Goal: Information Seeking & Learning: Learn about a topic

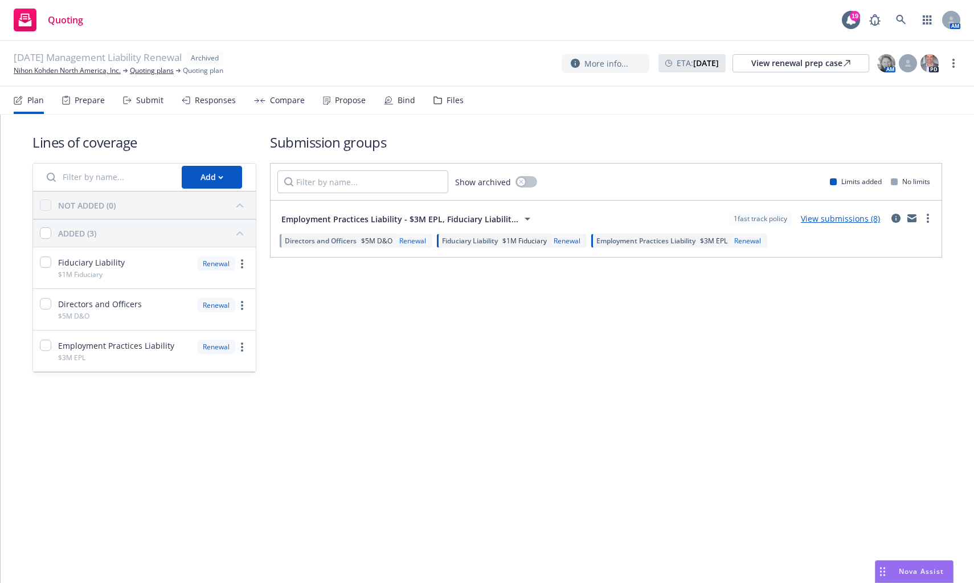
click at [856, 217] on link "View submissions (8)" at bounding box center [840, 218] width 79 height 11
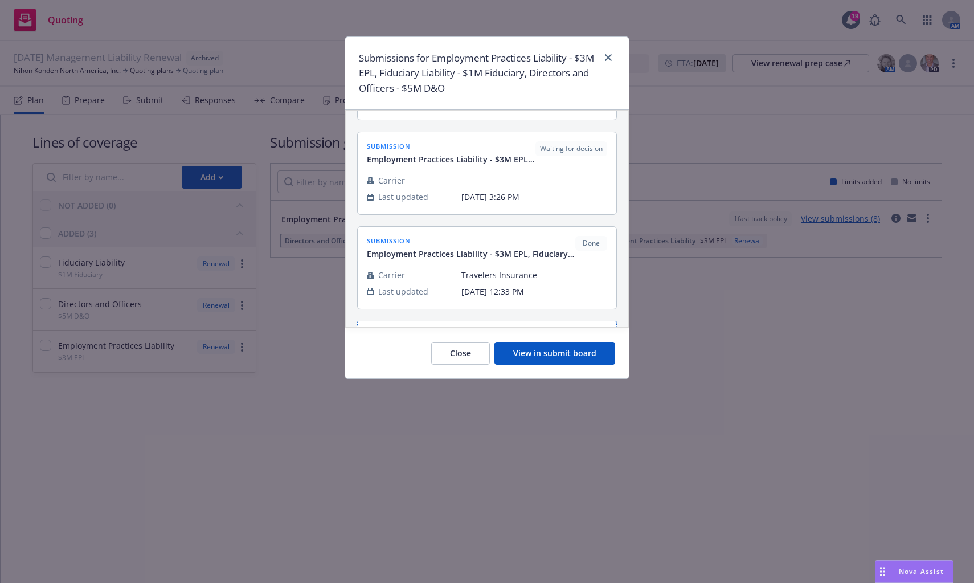
scroll to position [599, 0]
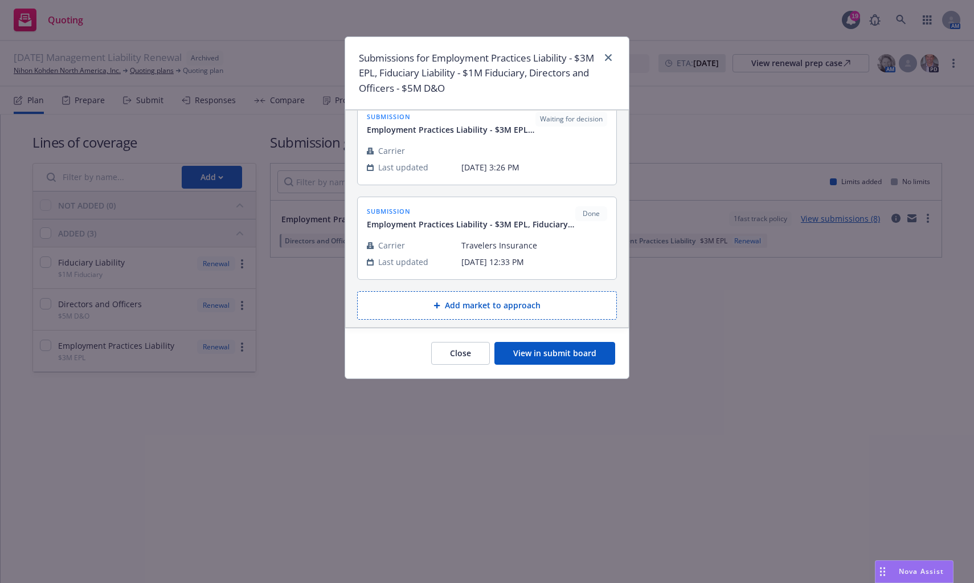
click at [523, 353] on button "View in submit board" at bounding box center [555, 353] width 121 height 23
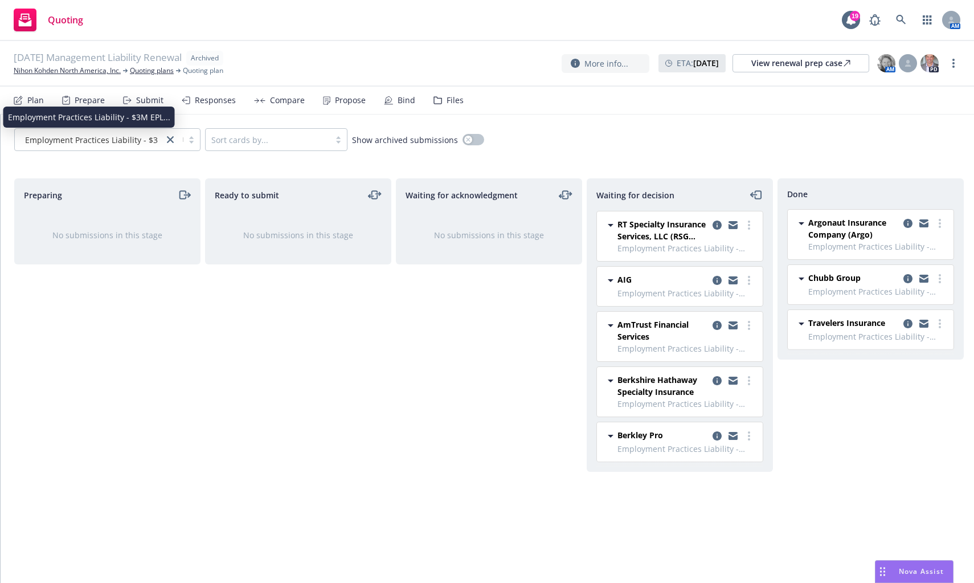
click at [67, 138] on span "Employment Practices Liability - $3M EPL..." at bounding box center [106, 140] width 162 height 12
click at [720, 280] on icon "copy logging email" at bounding box center [717, 280] width 9 height 9
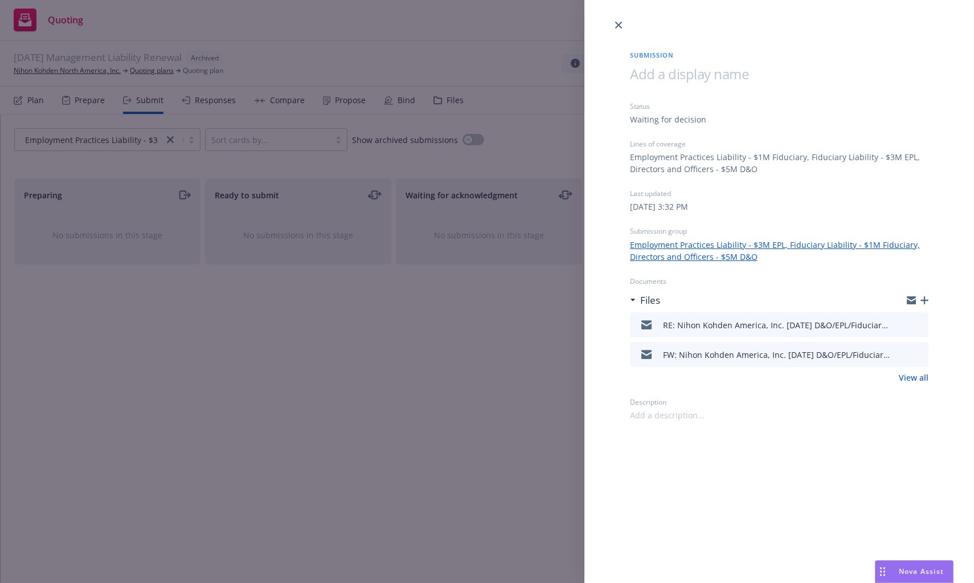
click at [711, 353] on div "FW: Nihon Kohden America, Inc. 11/01/2024 D&O/EPL/Fiduciary Insurance Renewal" at bounding box center [777, 355] width 228 height 12
click at [921, 353] on icon "preview file" at bounding box center [918, 354] width 10 height 8
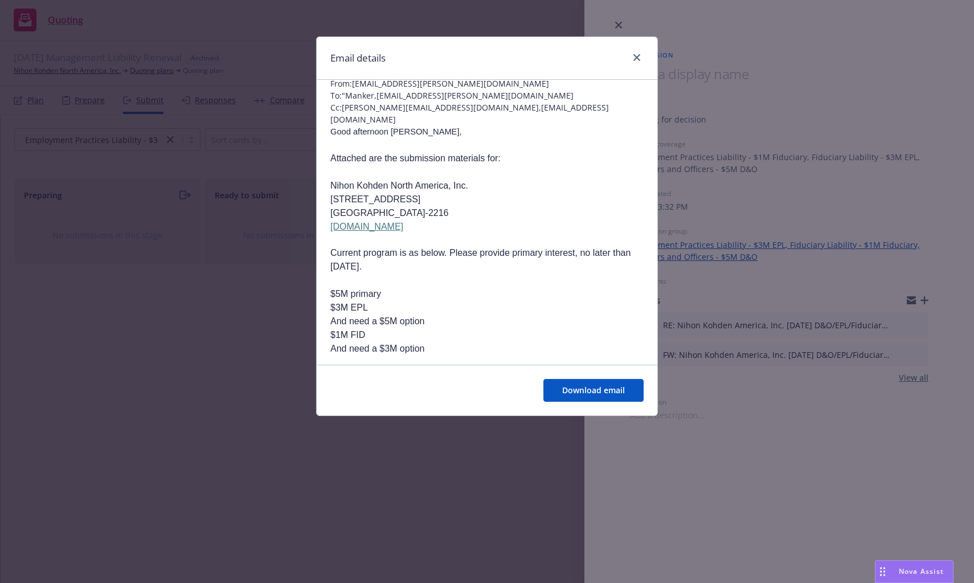
scroll to position [57, 0]
click at [202, 410] on div "Email details FW: Nihon Kohden America, Inc. 11/01/2024 D&O/EPL/Fiduciary Insur…" at bounding box center [487, 291] width 974 height 583
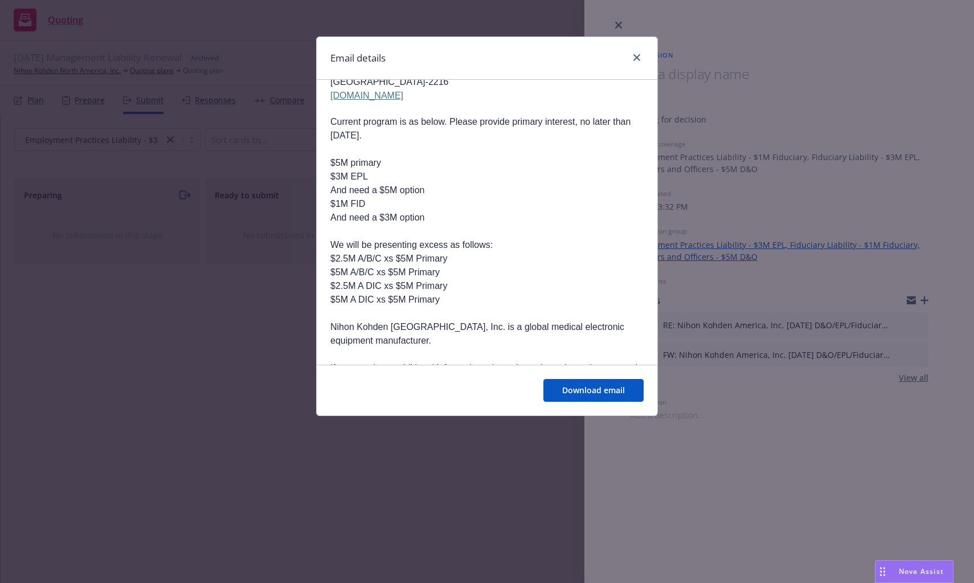
scroll to position [171, 0]
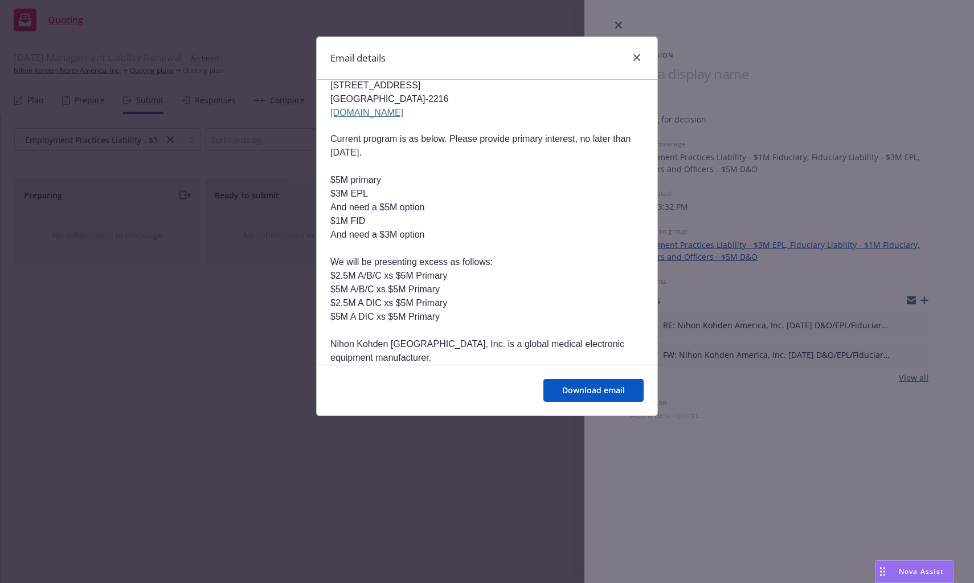
click at [202, 352] on div "Email details FW: Nihon Kohden America, Inc. 11/01/2024 D&O/EPL/Fiduciary Insur…" at bounding box center [487, 291] width 974 height 583
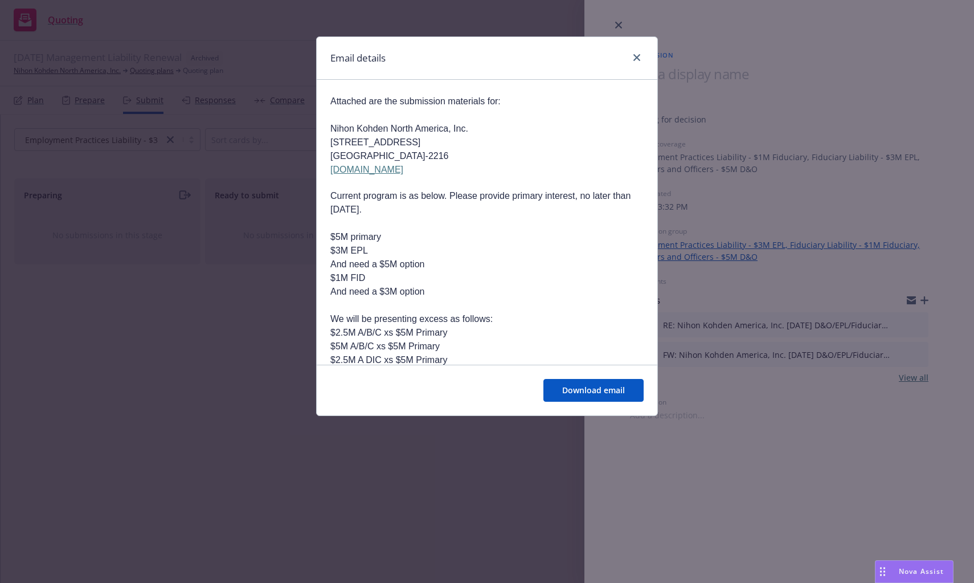
scroll to position [0, 0]
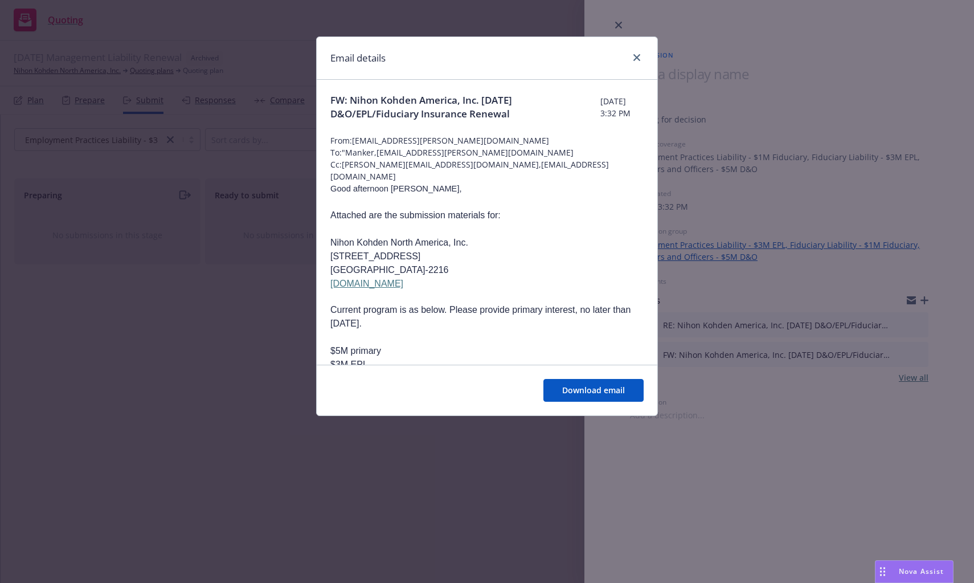
click at [571, 54] on div "Email details" at bounding box center [487, 58] width 341 height 43
click at [834, 287] on div "Email details FW: Nihon Kohden America, Inc. 11/01/2024 D&O/EPL/Fiduciary Insur…" at bounding box center [487, 291] width 974 height 583
click at [634, 61] on link "close" at bounding box center [637, 58] width 14 height 14
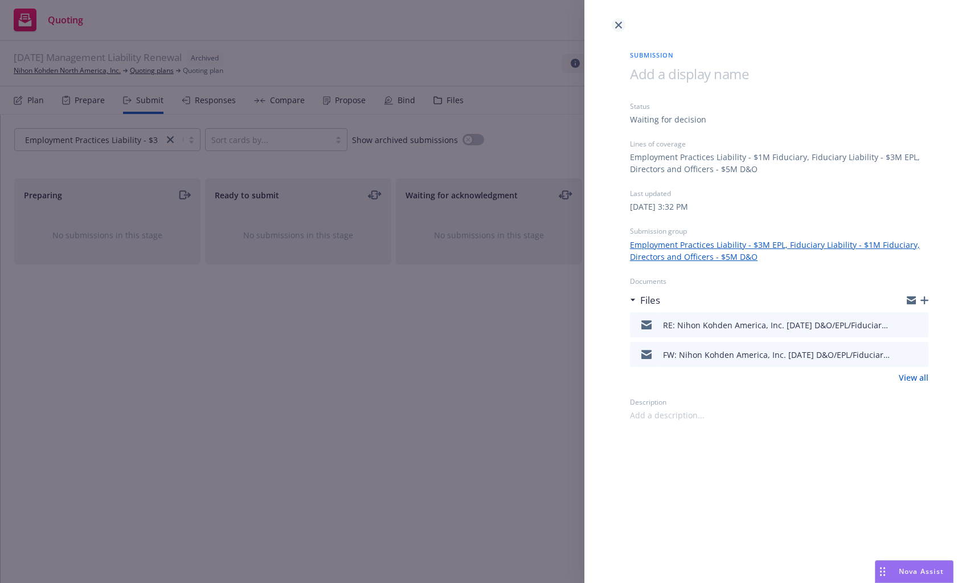
click at [619, 23] on icon "close" at bounding box center [618, 25] width 7 height 7
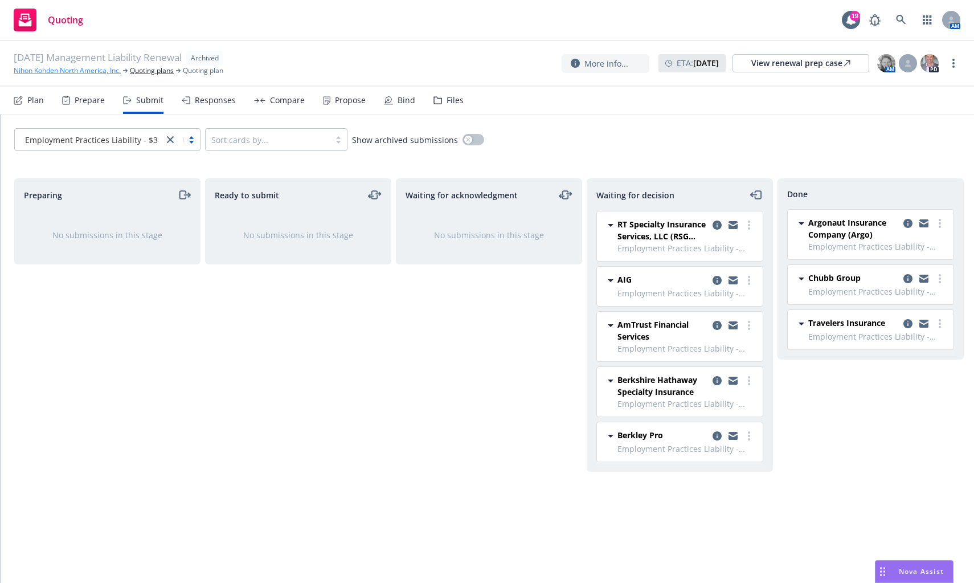
click at [65, 70] on link "Nihon Kohden North America, Inc." at bounding box center [67, 71] width 107 height 10
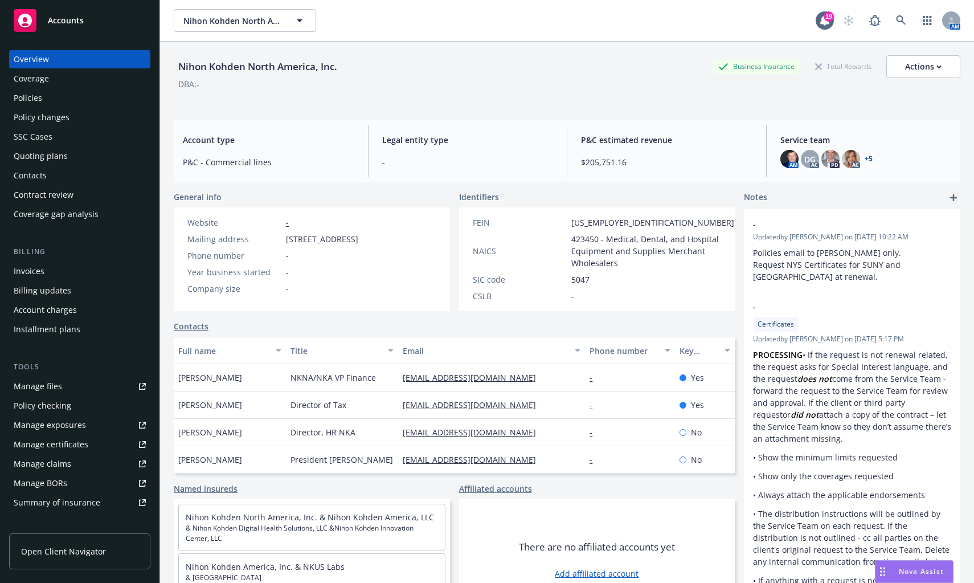
click at [51, 382] on div "Manage files" at bounding box center [38, 386] width 48 height 18
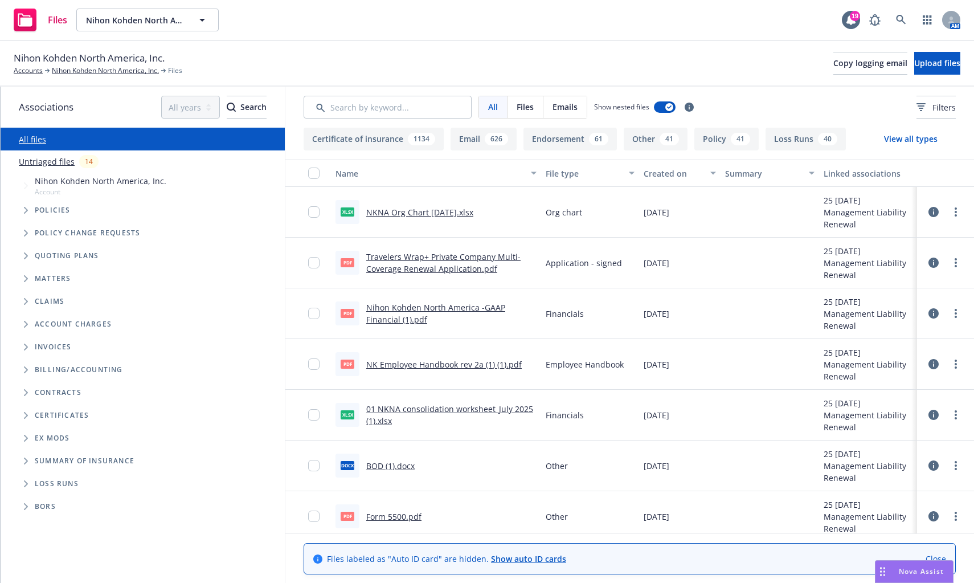
click at [26, 259] on icon "Tree Example" at bounding box center [26, 255] width 5 height 7
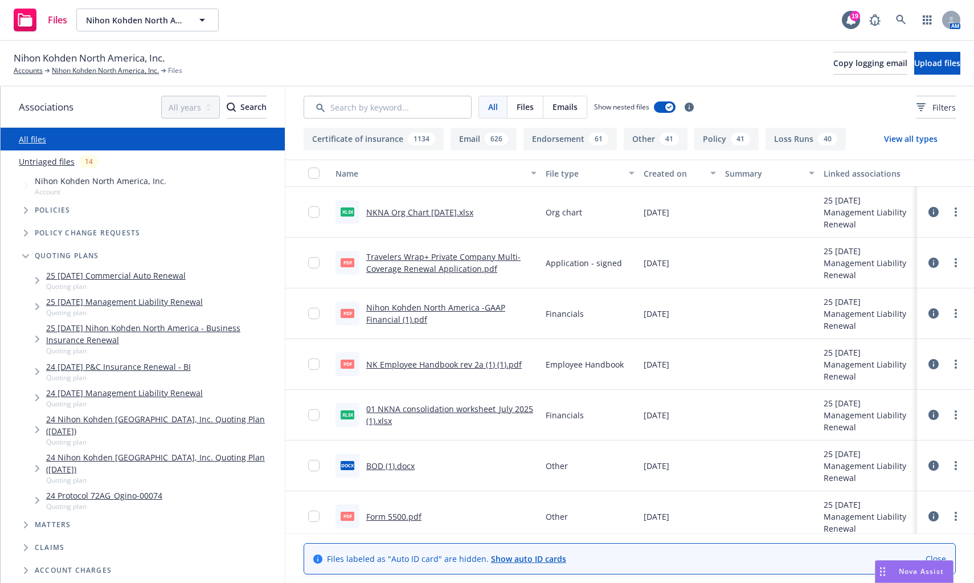
click at [36, 396] on icon "Tree Example" at bounding box center [37, 397] width 4 height 7
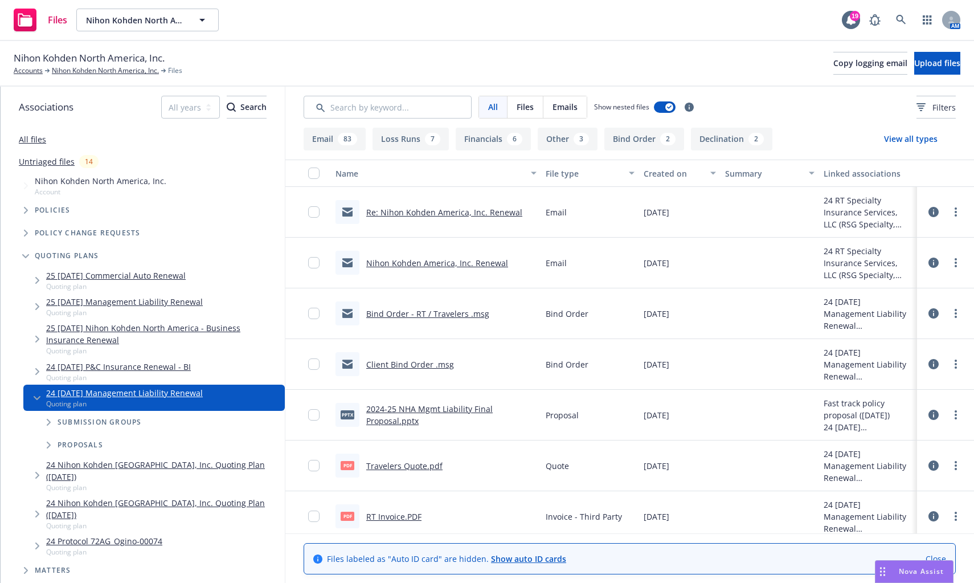
click at [48, 422] on icon "Tree Example" at bounding box center [49, 422] width 5 height 7
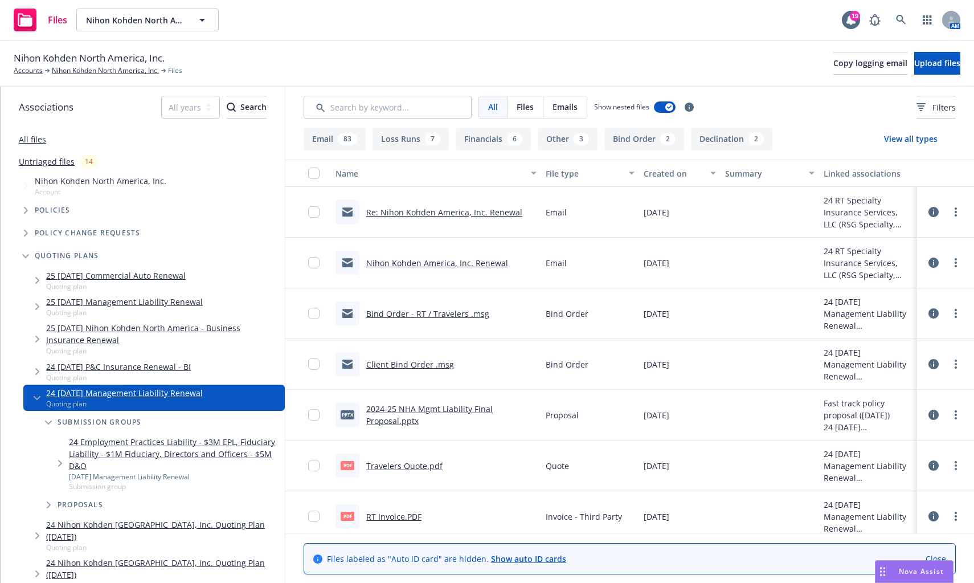
click at [55, 461] on span "Tree Example" at bounding box center [60, 463] width 18 height 18
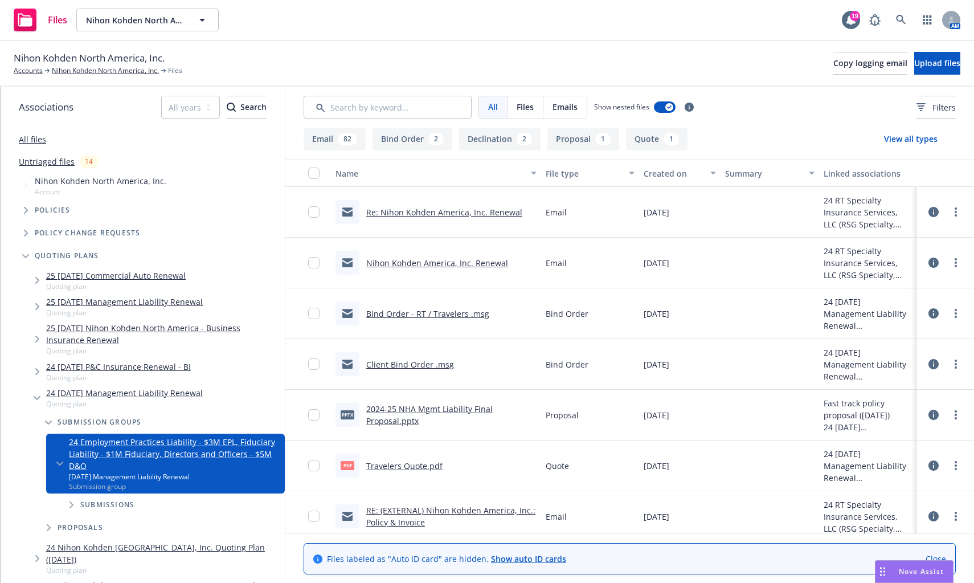
click at [73, 504] on icon "Tree Example" at bounding box center [72, 504] width 4 height 7
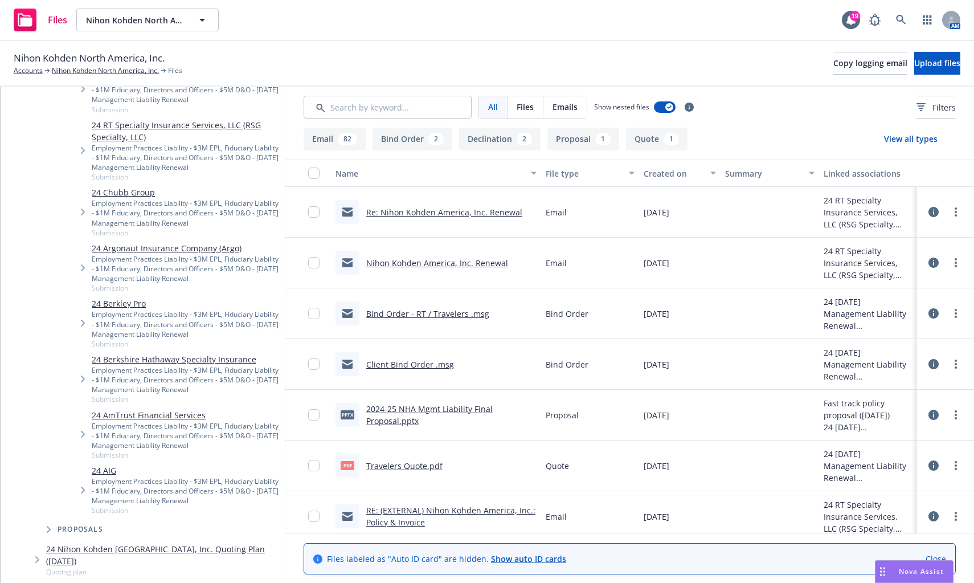
scroll to position [456, 0]
click at [108, 470] on link "24 AIG" at bounding box center [186, 470] width 189 height 12
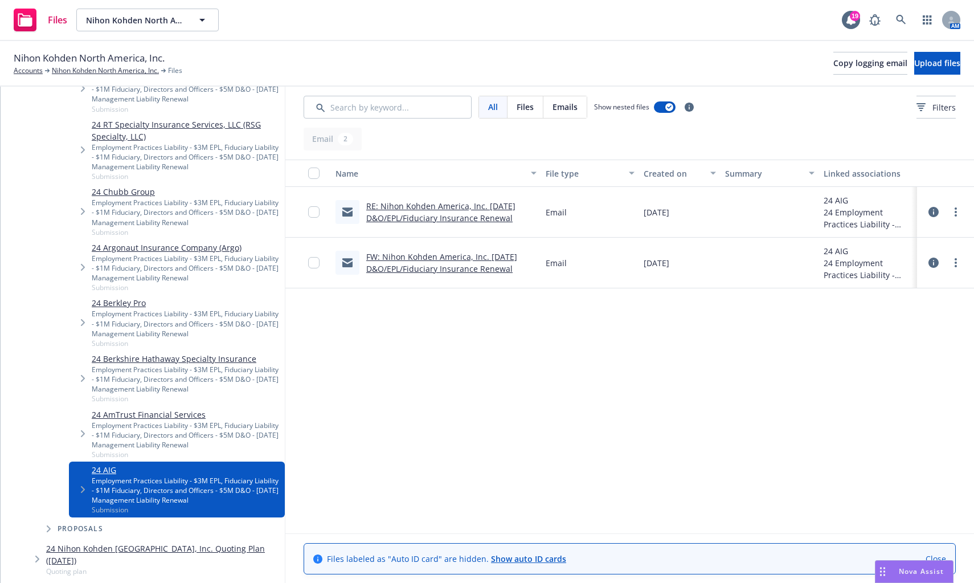
click at [462, 247] on div "FW: Nihon Kohden America, Inc. 11/01/2024 D&O/EPL/Fiduciary Insurance Renewal" at bounding box center [436, 263] width 210 height 51
click at [447, 266] on link "FW: Nihon Kohden America, Inc. 11/01/2024 D&O/EPL/Fiduciary Insurance Renewal" at bounding box center [441, 262] width 151 height 23
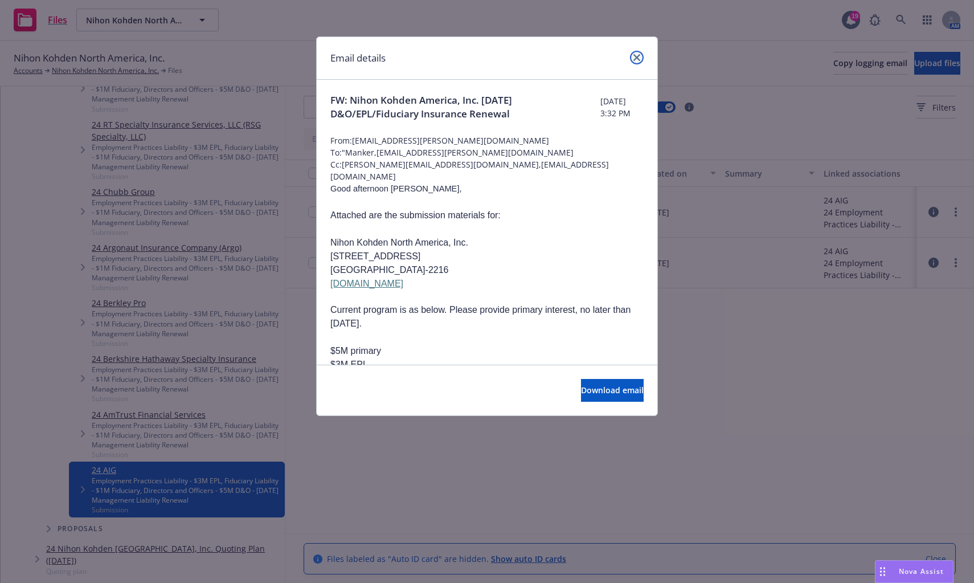
click at [636, 57] on icon "close" at bounding box center [637, 57] width 7 height 7
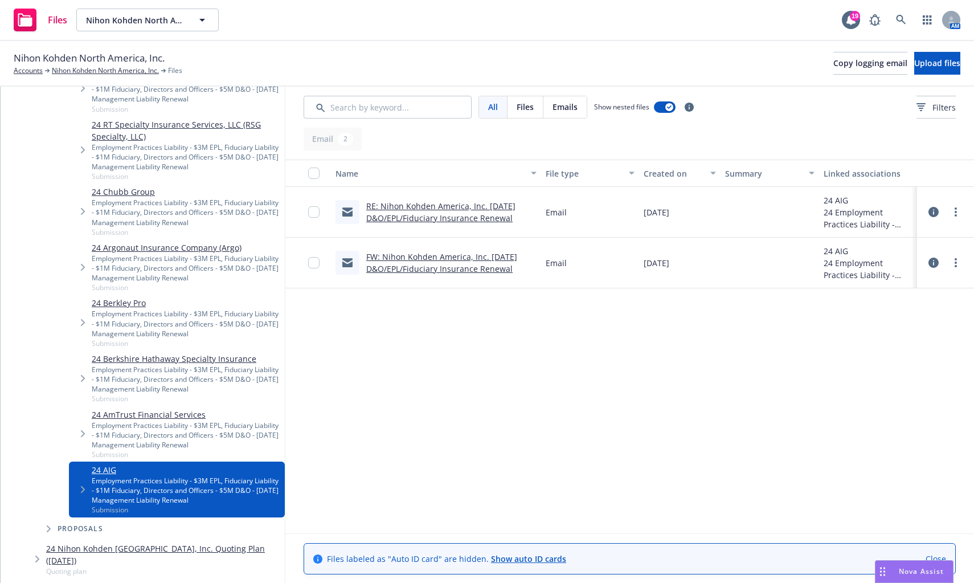
click at [479, 210] on link "RE: Nihon Kohden America, Inc. 11/01/2024 D&O/EPL/Fiduciary Insurance Renewal" at bounding box center [440, 212] width 149 height 23
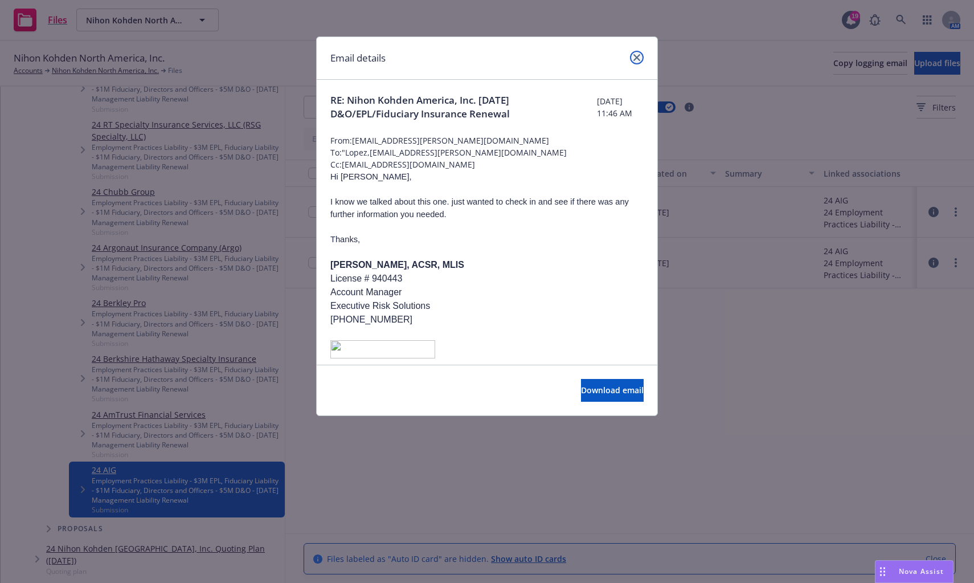
click at [635, 55] on icon "close" at bounding box center [637, 57] width 7 height 7
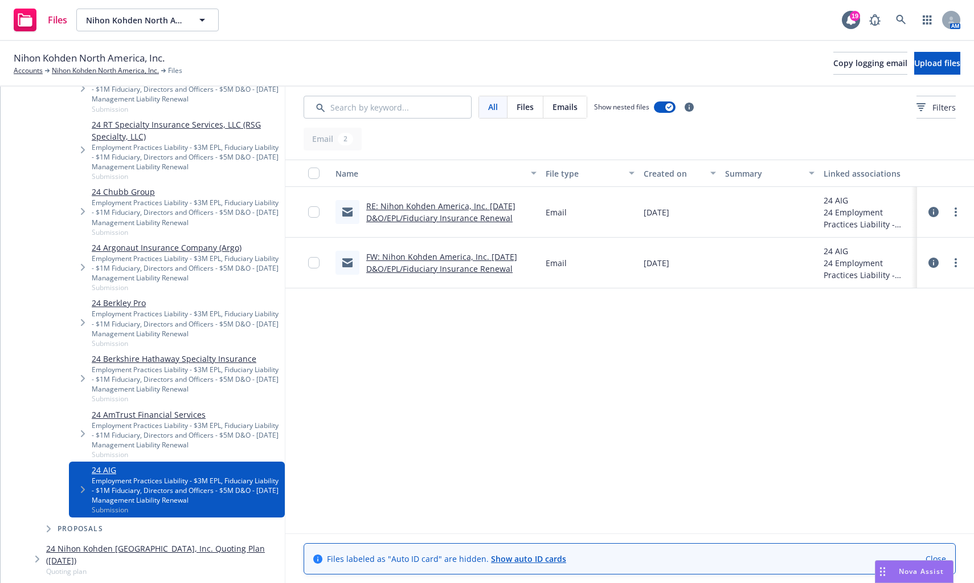
click at [316, 328] on div "Name File type Created on Summary Linked associations RE: Nihon Kohden America,…" at bounding box center [629, 347] width 689 height 374
click at [438, 206] on link "RE: Nihon Kohden America, Inc. 11/01/2024 D&O/EPL/Fiduciary Insurance Renewal" at bounding box center [440, 212] width 149 height 23
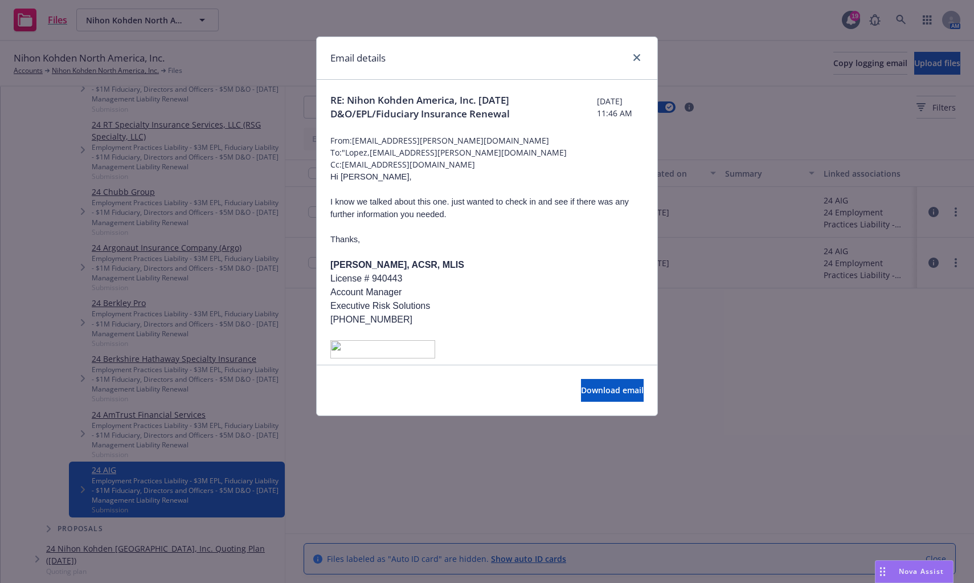
click at [738, 407] on div "Email details RE: Nihon Kohden America, Inc. 11/01/2024 D&O/EPL/Fiduciary Insur…" at bounding box center [487, 291] width 974 height 583
click at [638, 60] on icon "close" at bounding box center [637, 57] width 7 height 7
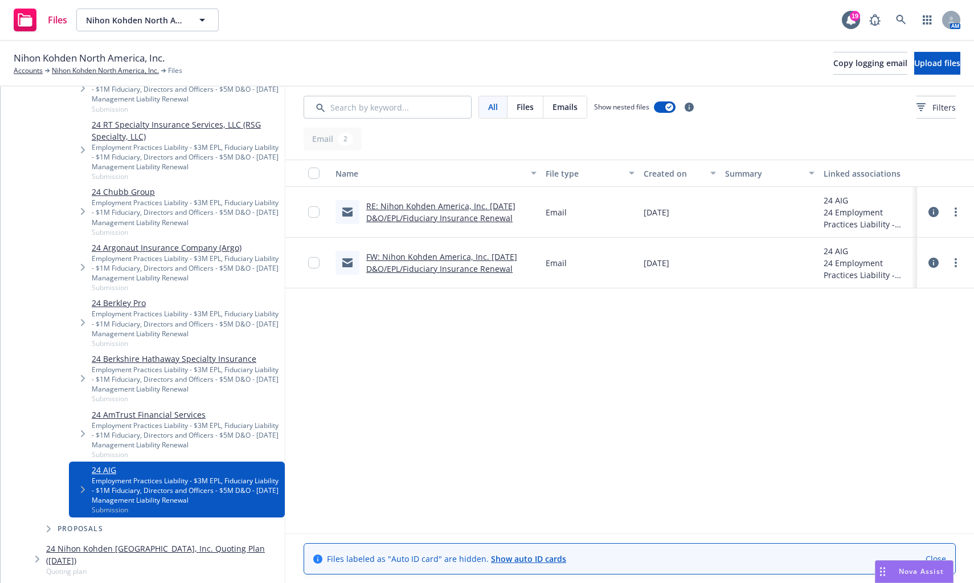
click at [157, 414] on link "24 AmTrust Financial Services" at bounding box center [186, 415] width 189 height 12
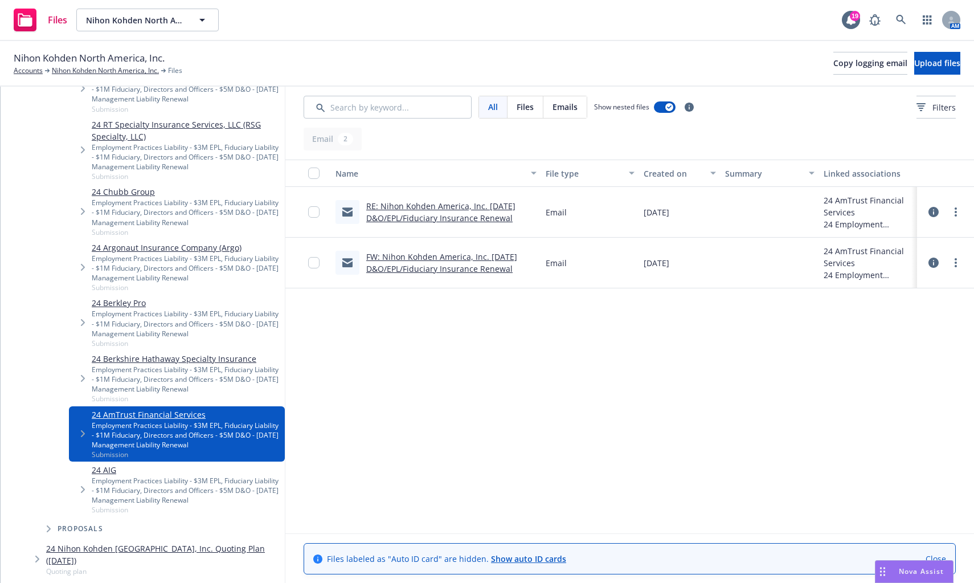
click at [413, 208] on link "RE: Nihon Kohden America, Inc. 11/01/2024 D&O/EPL/Fiduciary Insurance Renewal" at bounding box center [440, 212] width 149 height 23
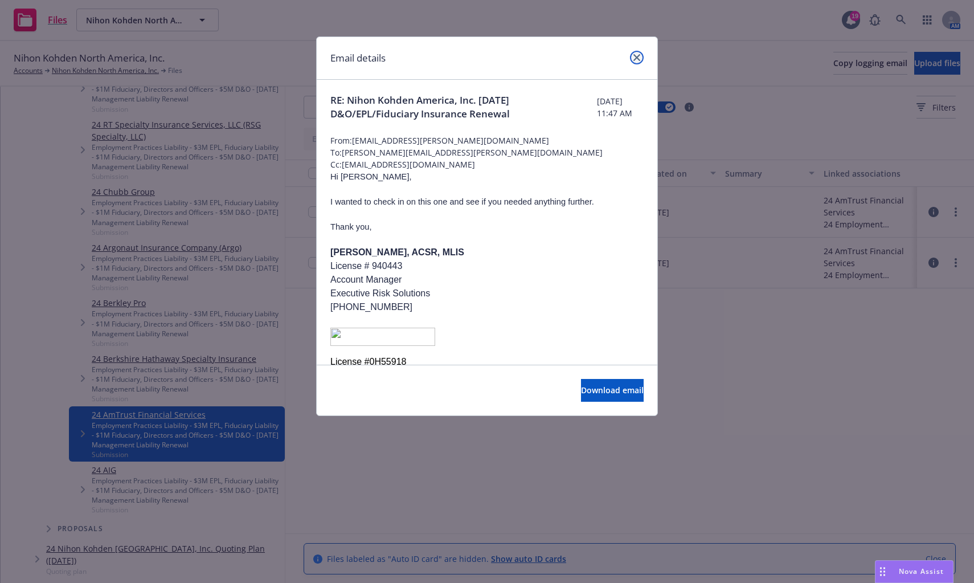
click at [639, 54] on icon "close" at bounding box center [637, 57] width 7 height 7
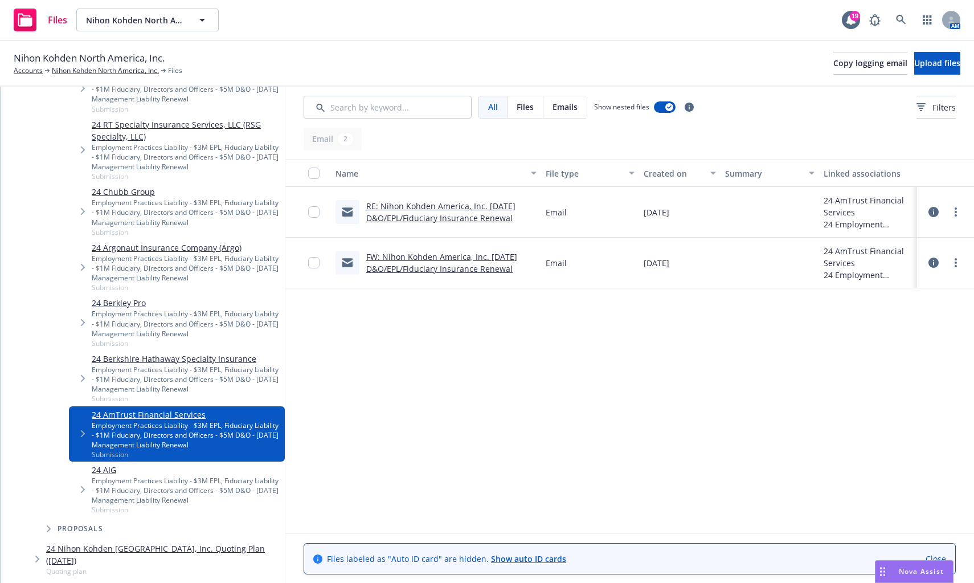
click at [134, 357] on link "24 Berkshire Hathaway Specialty Insurance" at bounding box center [186, 359] width 189 height 12
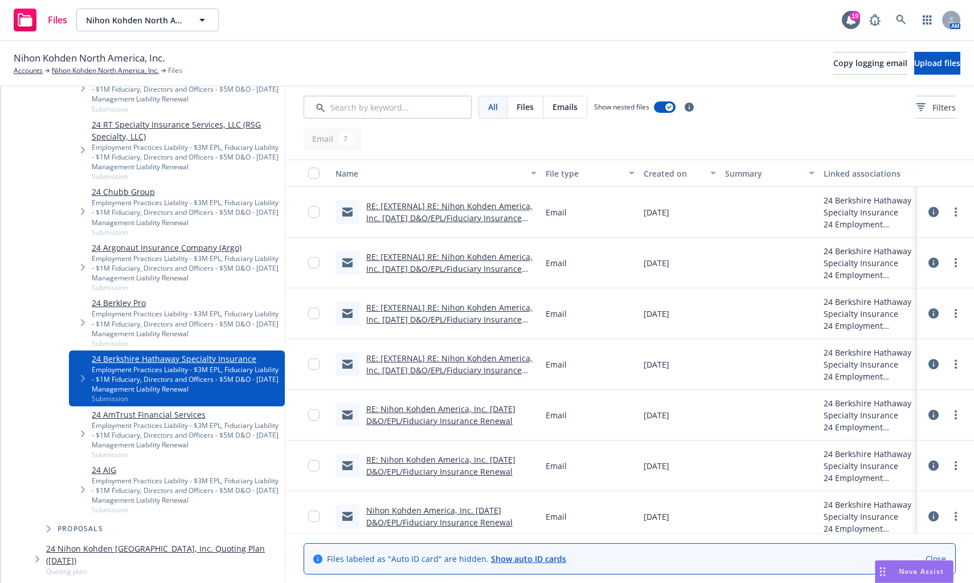
click at [421, 209] on link "RE: [EXTERNAL] RE: Nihon Kohden America, Inc. 11/01/2024 D&O/EPL/Fiduciary Insu…" at bounding box center [449, 218] width 166 height 35
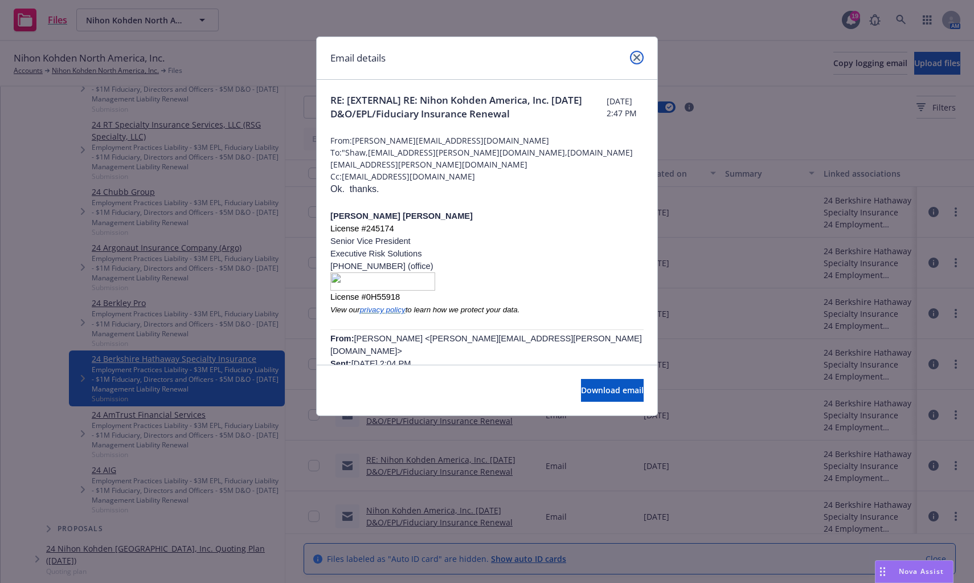
click at [636, 56] on icon "close" at bounding box center [637, 57] width 7 height 7
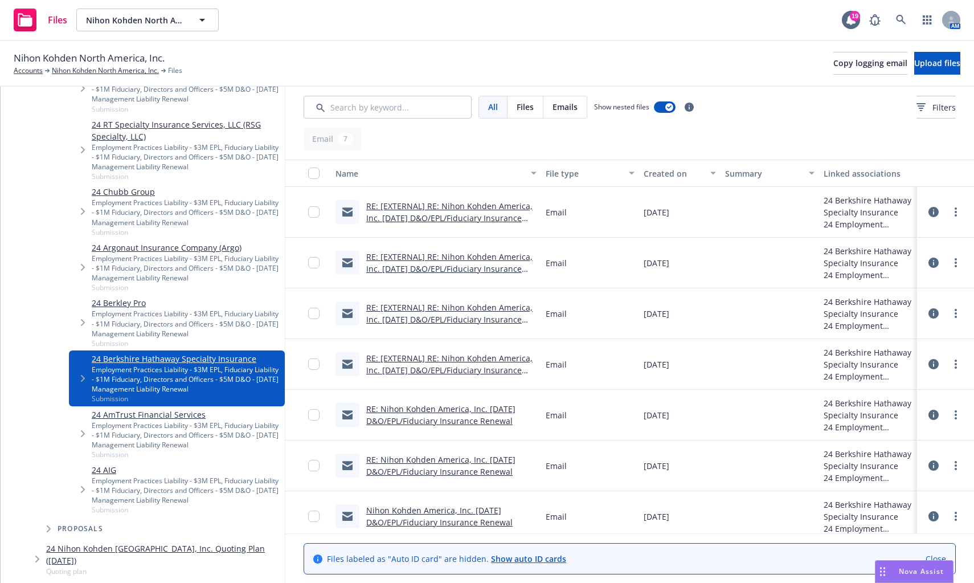
click at [137, 303] on link "24 Berkley Pro" at bounding box center [186, 303] width 189 height 12
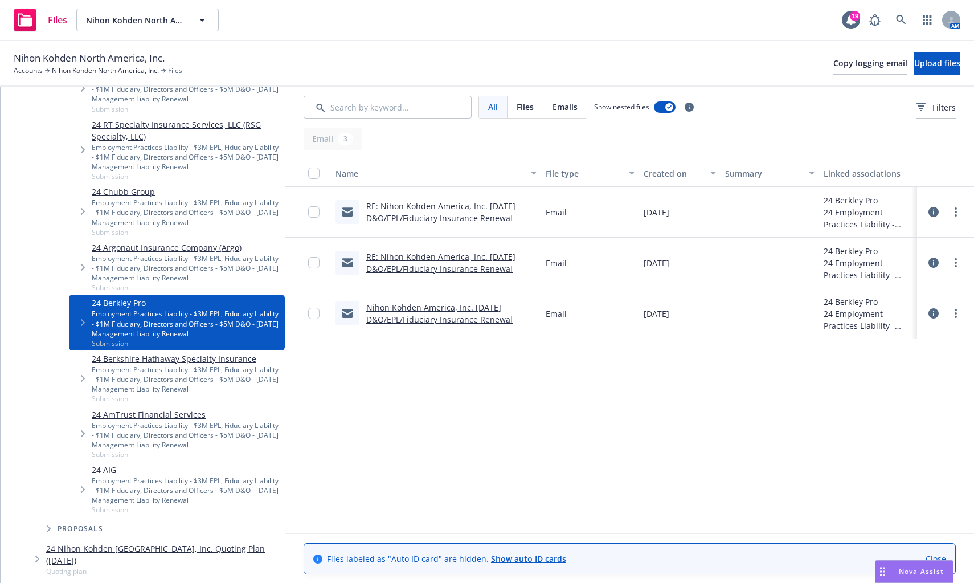
click at [428, 218] on link "RE: Nihon Kohden America, Inc. 11/01/2024 D&O/EPL/Fiduciary Insurance Renewal" at bounding box center [440, 212] width 149 height 23
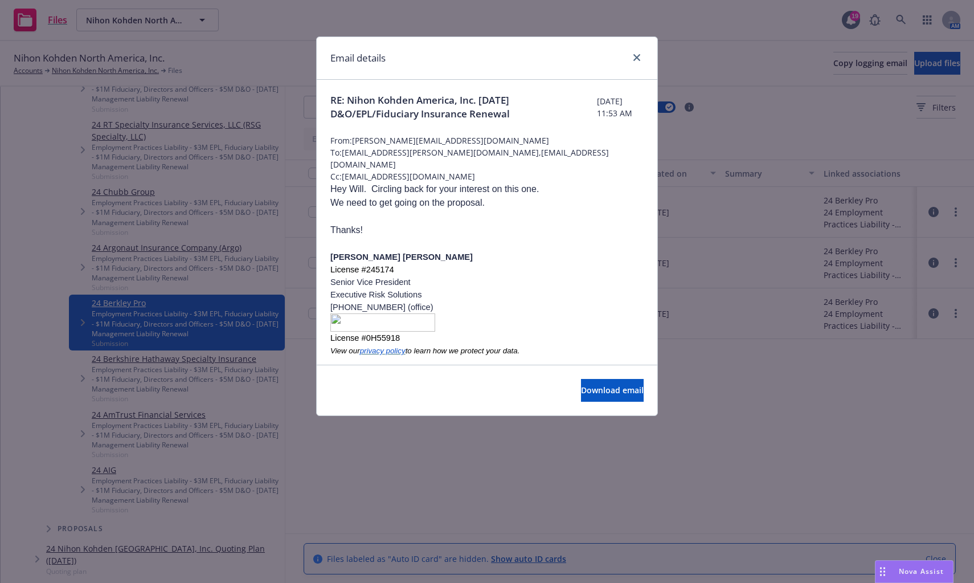
scroll to position [228, 0]
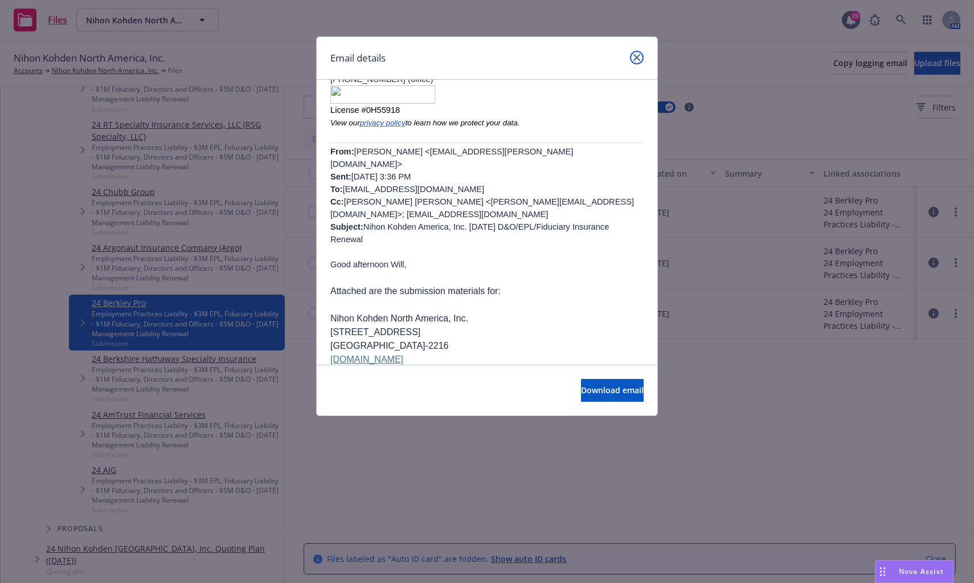
click at [639, 60] on icon "close" at bounding box center [637, 57] width 7 height 7
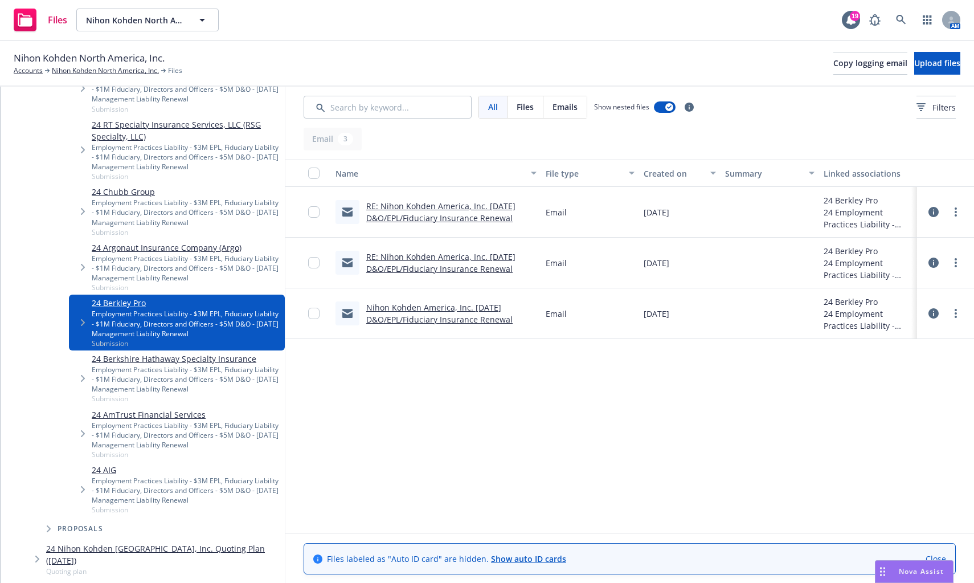
click at [424, 315] on link "Nihon Kohden America, Inc. 11/01/2024 D&O/EPL/Fiduciary Insurance Renewal" at bounding box center [439, 313] width 146 height 23
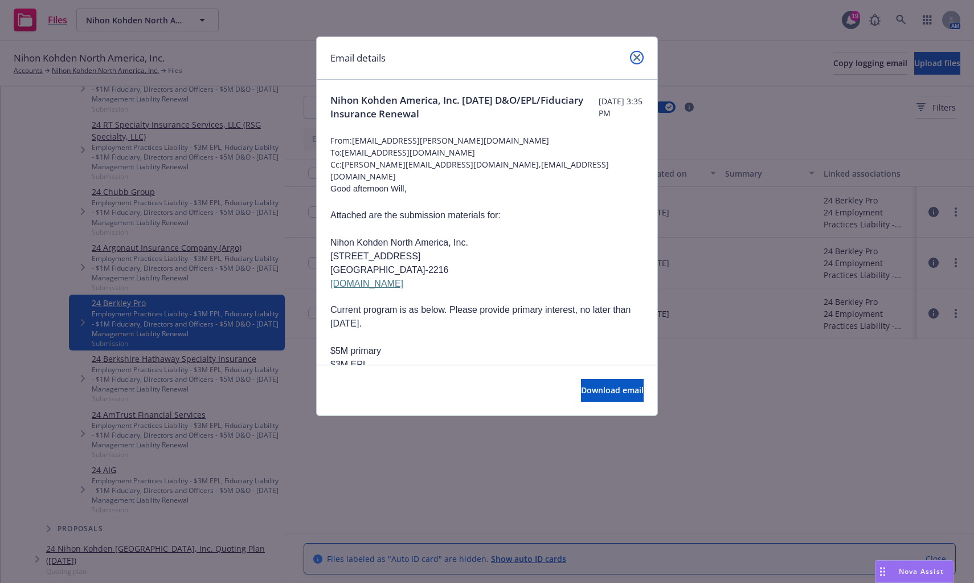
click at [635, 58] on icon "close" at bounding box center [637, 57] width 7 height 7
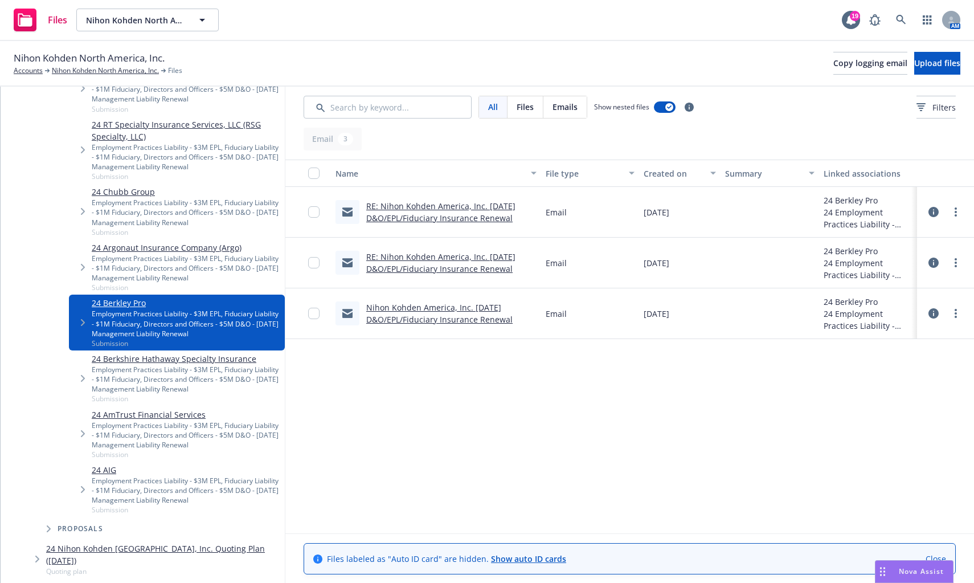
click at [125, 194] on link "24 Chubb Group" at bounding box center [186, 192] width 189 height 12
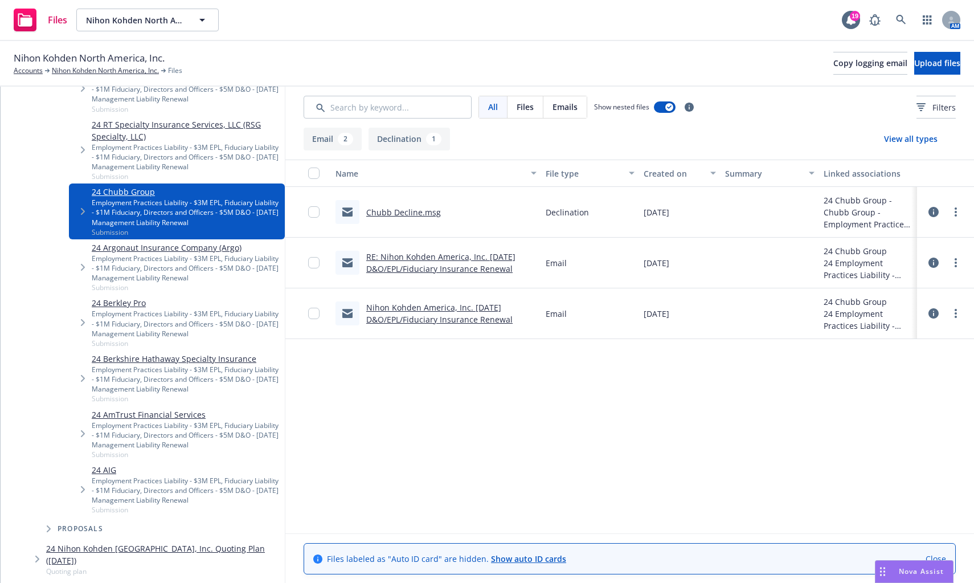
click at [391, 256] on link "RE: Nihon Kohden America, Inc. 11/01/2024 D&O/EPL/Fiduciary Insurance Renewal" at bounding box center [440, 262] width 149 height 23
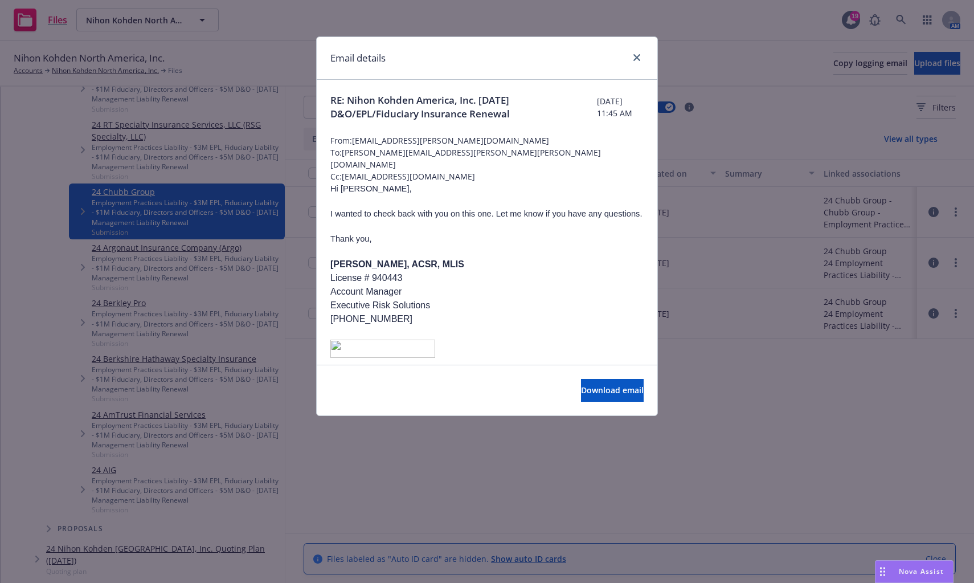
scroll to position [342, 0]
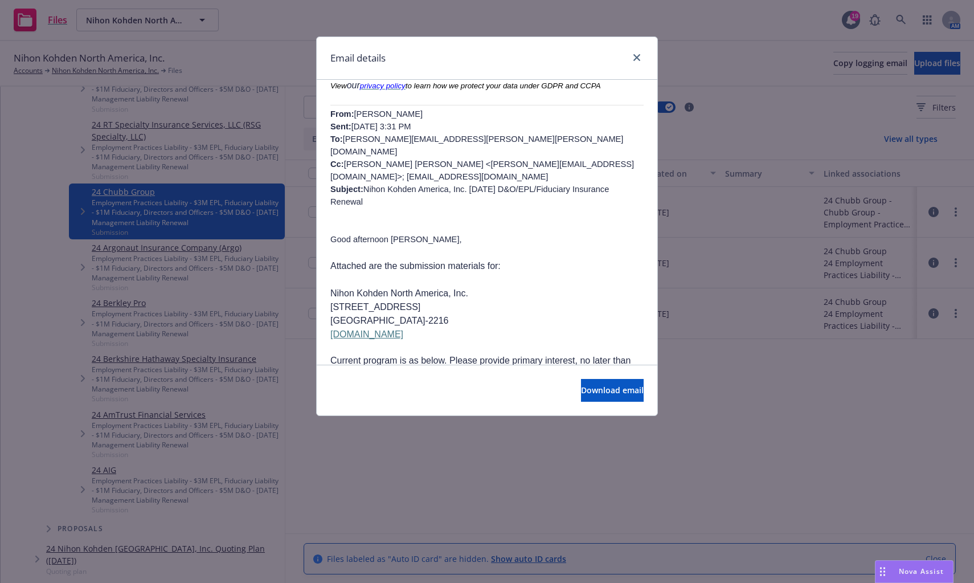
drag, startPoint x: 602, startPoint y: 132, endPoint x: 574, endPoint y: 129, distance: 27.4
drag, startPoint x: 574, startPoint y: 129, endPoint x: 639, endPoint y: 60, distance: 94.8
click at [639, 60] on icon "close" at bounding box center [637, 57] width 7 height 7
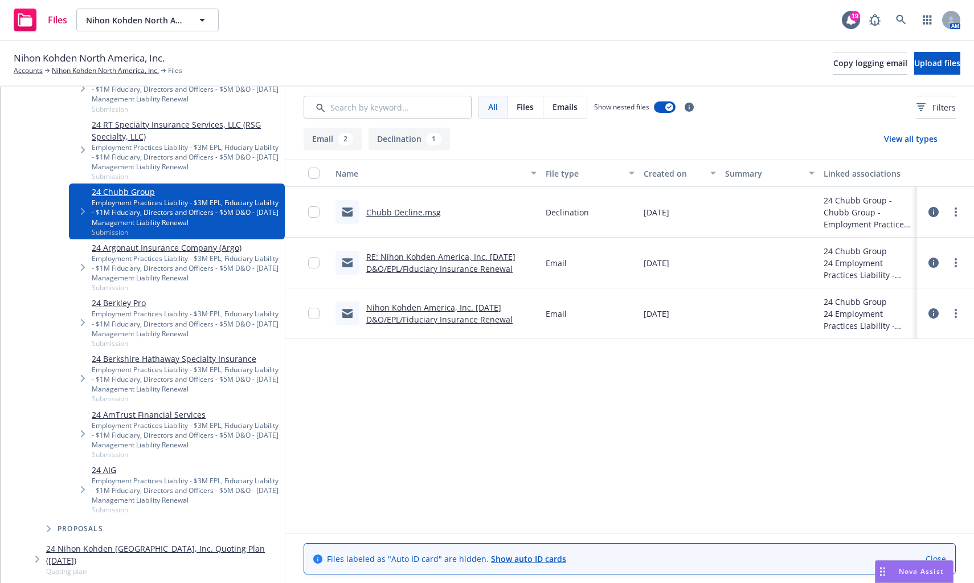
click at [409, 213] on link "Chubb Decline.msg" at bounding box center [403, 212] width 75 height 11
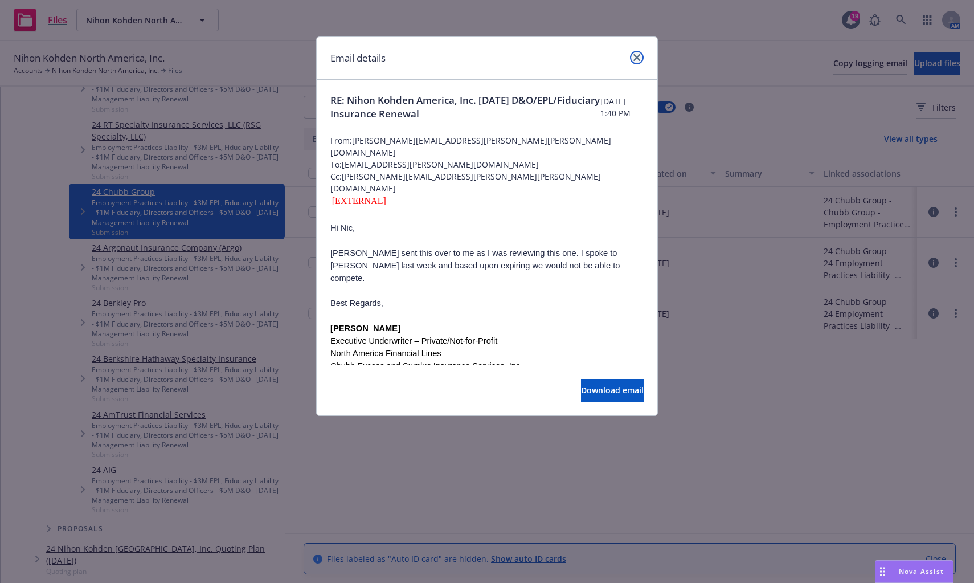
click at [635, 58] on icon "close" at bounding box center [637, 57] width 7 height 7
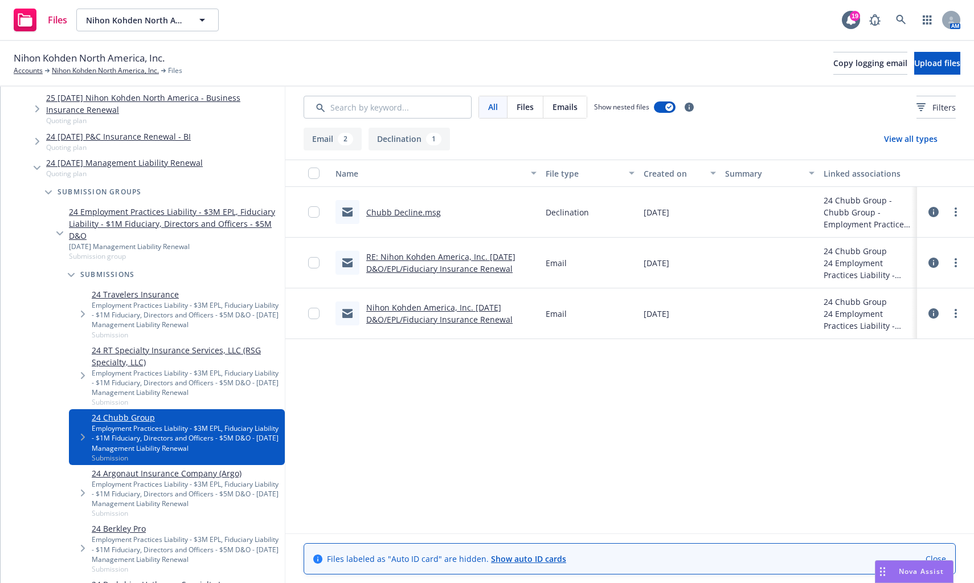
scroll to position [228, 0]
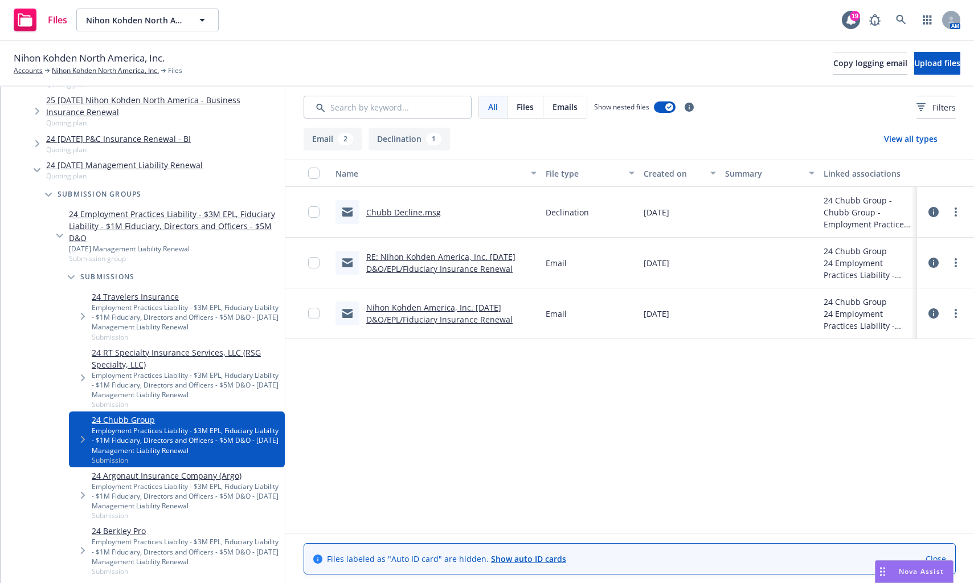
click at [109, 360] on link "24 RT Specialty Insurance Services, LLC (RSG Specialty, LLC)" at bounding box center [186, 358] width 189 height 24
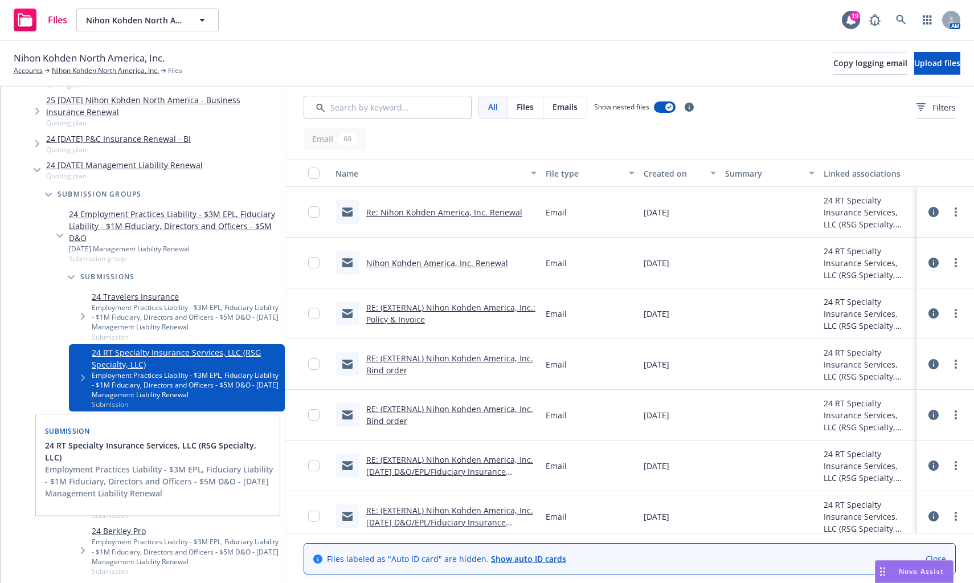
click at [113, 357] on link "24 RT Specialty Insurance Services, LLC (RSG Specialty, LLC)" at bounding box center [186, 358] width 189 height 24
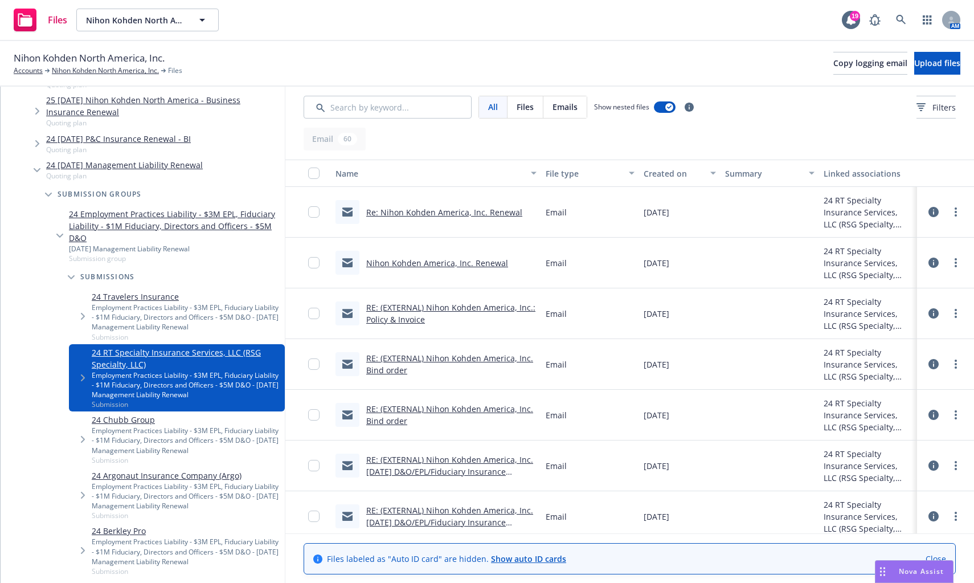
click at [477, 213] on link "Re: Nihon Kohden America, Inc. Renewal" at bounding box center [444, 212] width 156 height 11
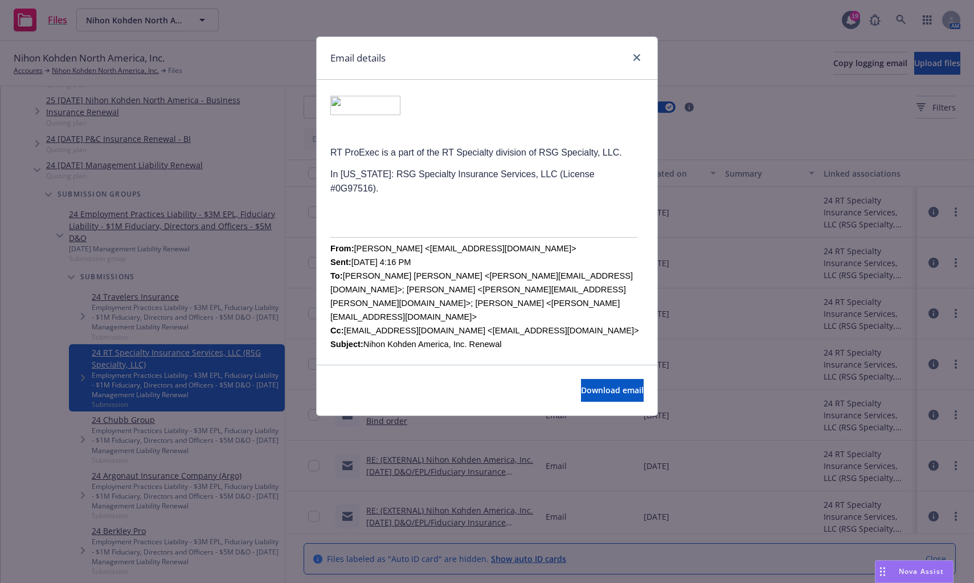
scroll to position [342, 0]
click at [501, 64] on div "Email details" at bounding box center [487, 58] width 341 height 43
click at [346, 391] on div "Download email" at bounding box center [487, 390] width 341 height 51
click at [353, 203] on p at bounding box center [486, 210] width 313 height 14
click at [345, 203] on p at bounding box center [486, 210] width 313 height 14
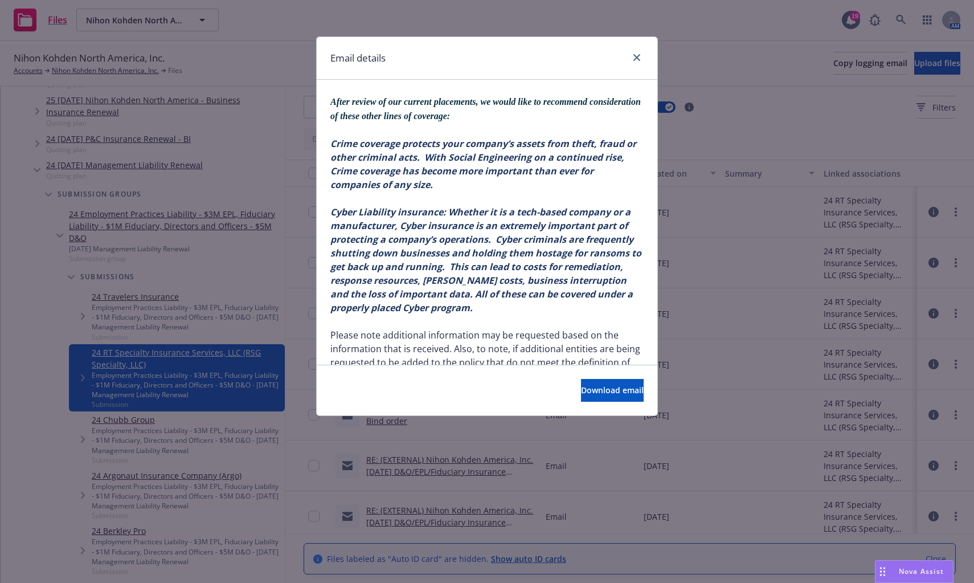
scroll to position [1481, 0]
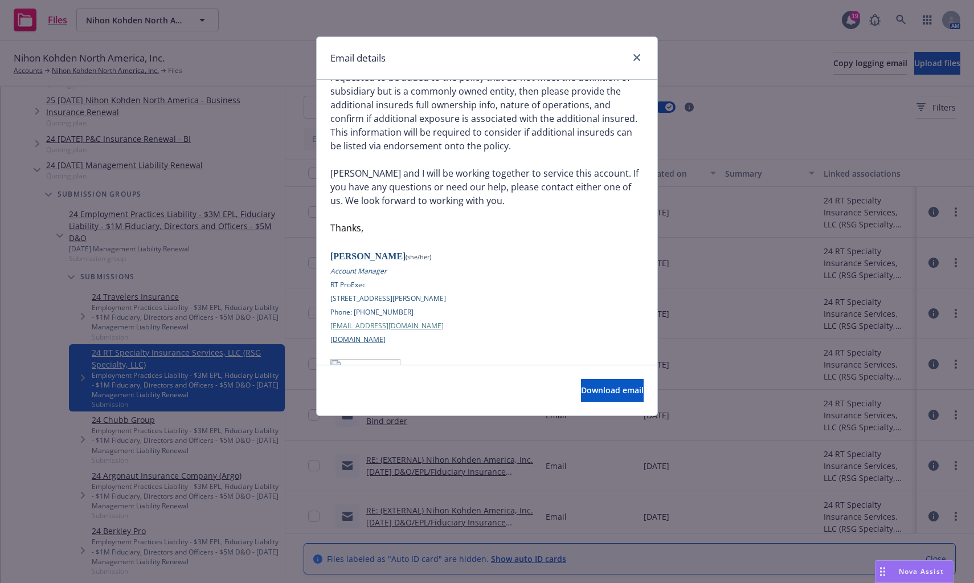
click at [639, 51] on div at bounding box center [635, 58] width 18 height 15
click at [642, 55] on link "close" at bounding box center [637, 58] width 14 height 14
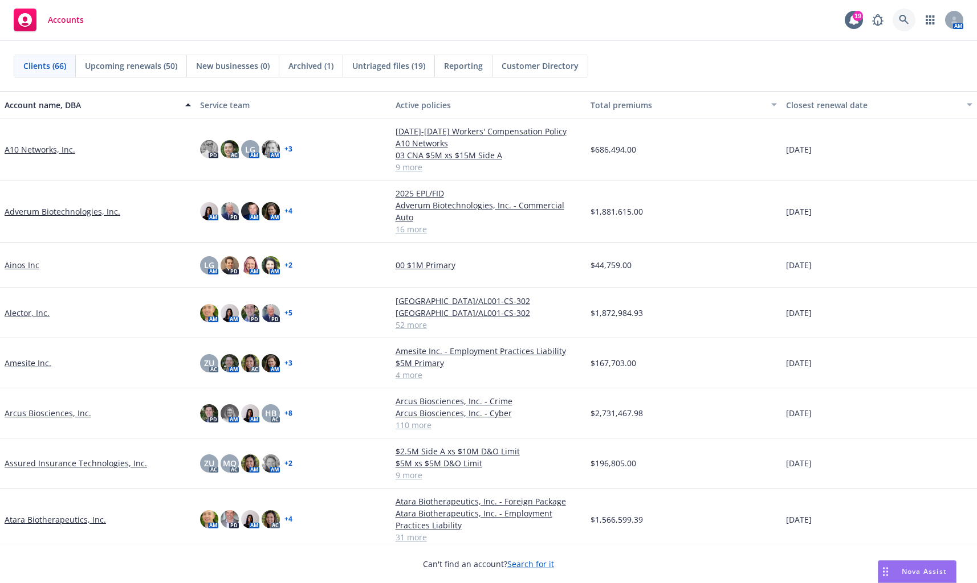
click at [906, 21] on icon at bounding box center [904, 20] width 10 height 10
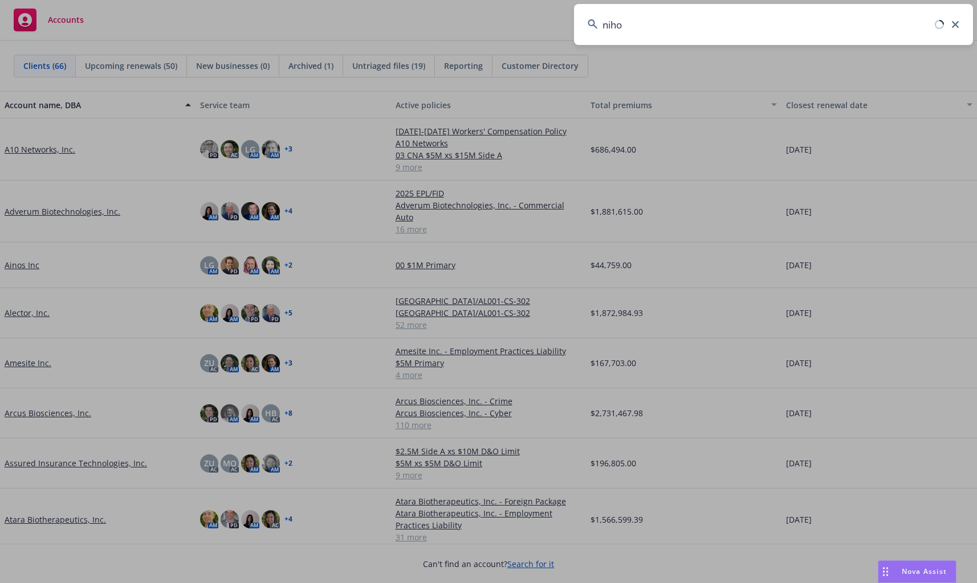
type input "nihon"
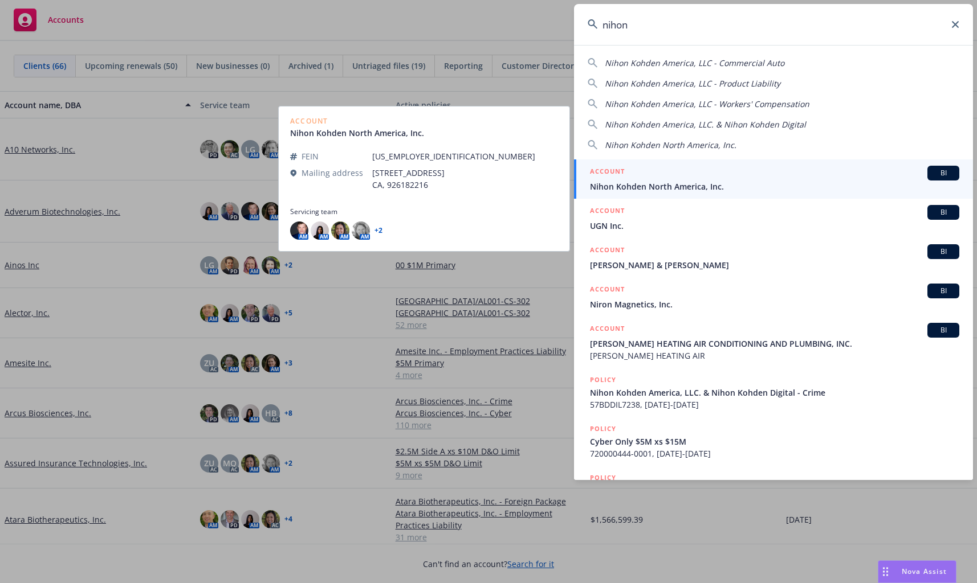
click at [703, 185] on span "Nihon Kohden North America, Inc." at bounding box center [774, 187] width 369 height 12
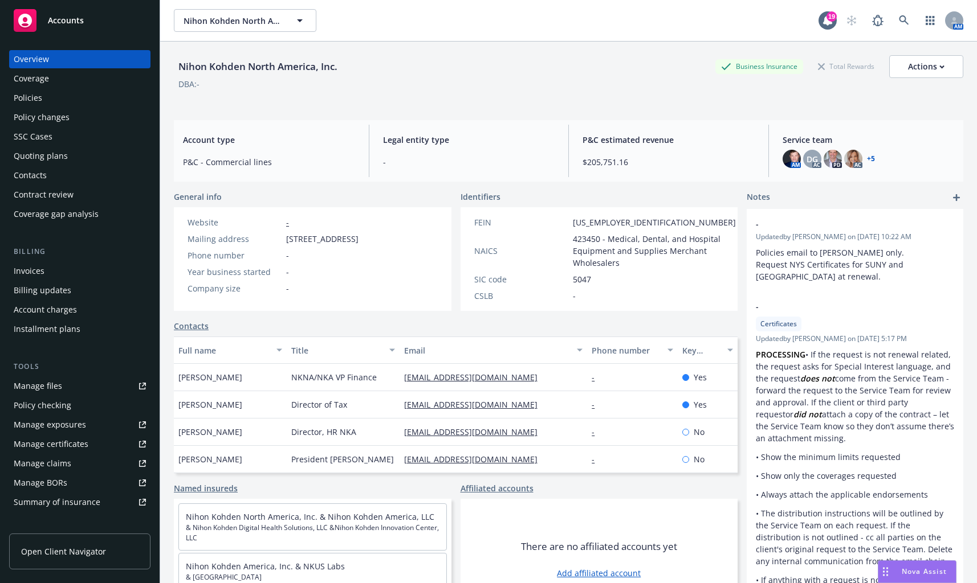
click at [30, 103] on div "Policies" at bounding box center [28, 98] width 28 height 18
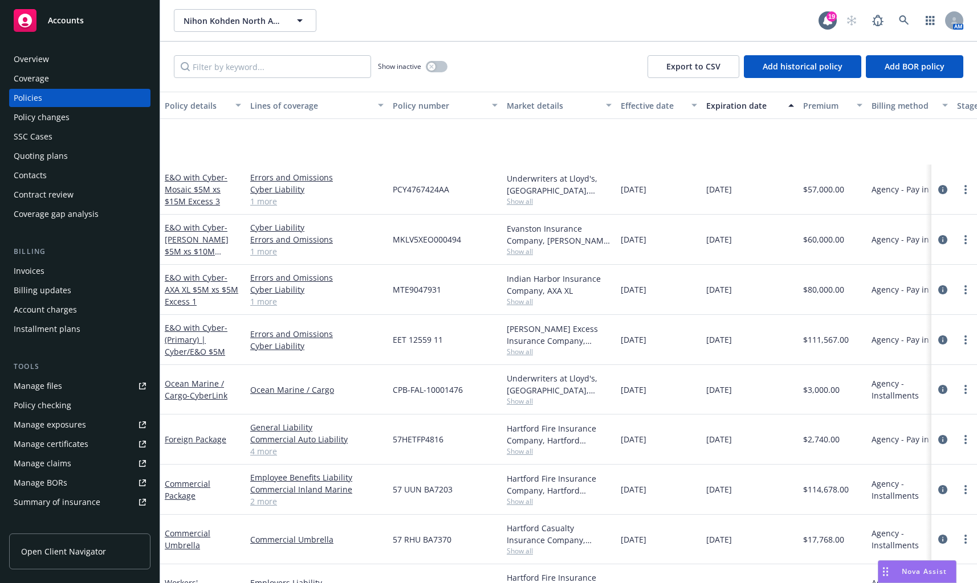
scroll to position [171, 0]
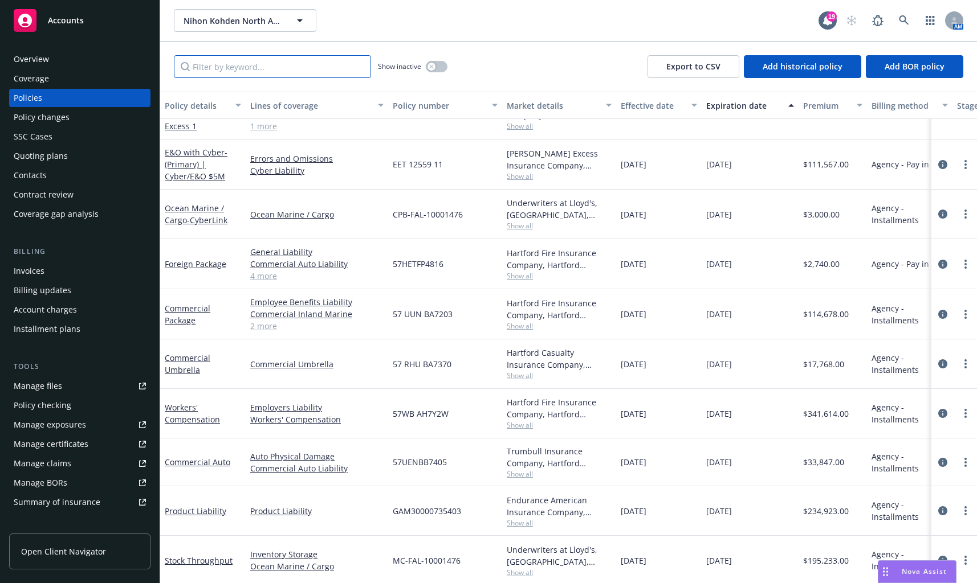
click at [221, 66] on input "Filter by keyword..." at bounding box center [272, 66] width 197 height 23
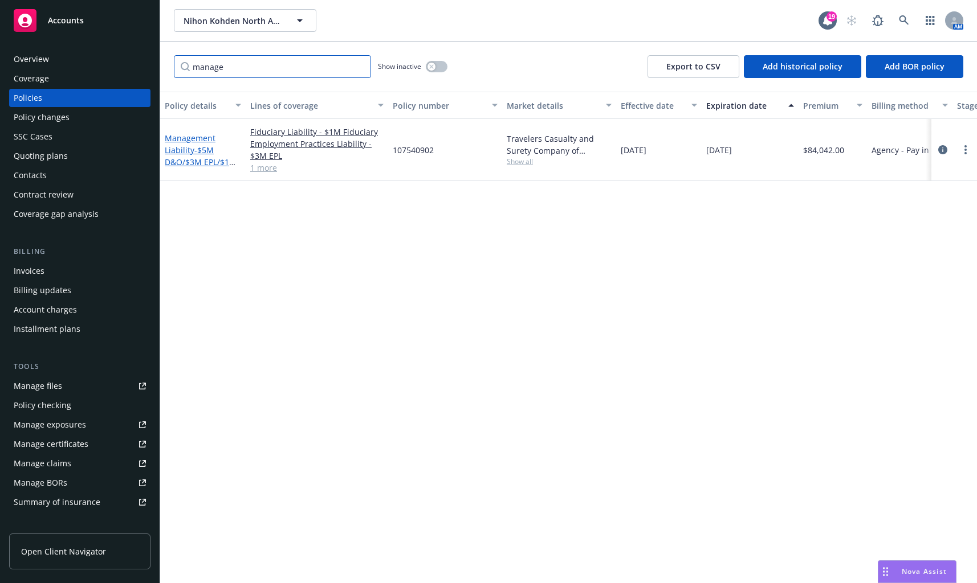
type input "manage"
click at [197, 158] on span "- $5M D&O/$3M EPL/$1M Fid" at bounding box center [201, 162] width 72 height 35
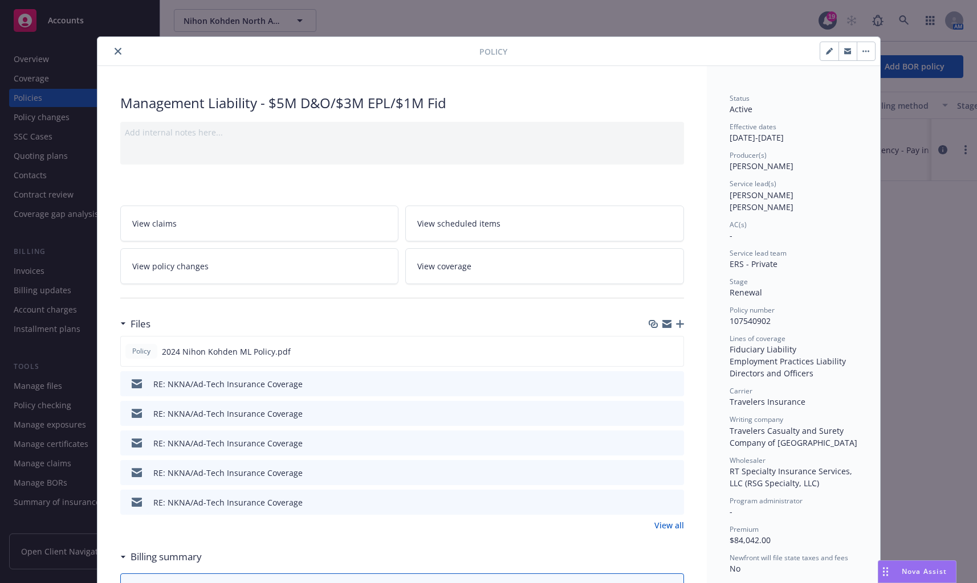
scroll to position [114, 0]
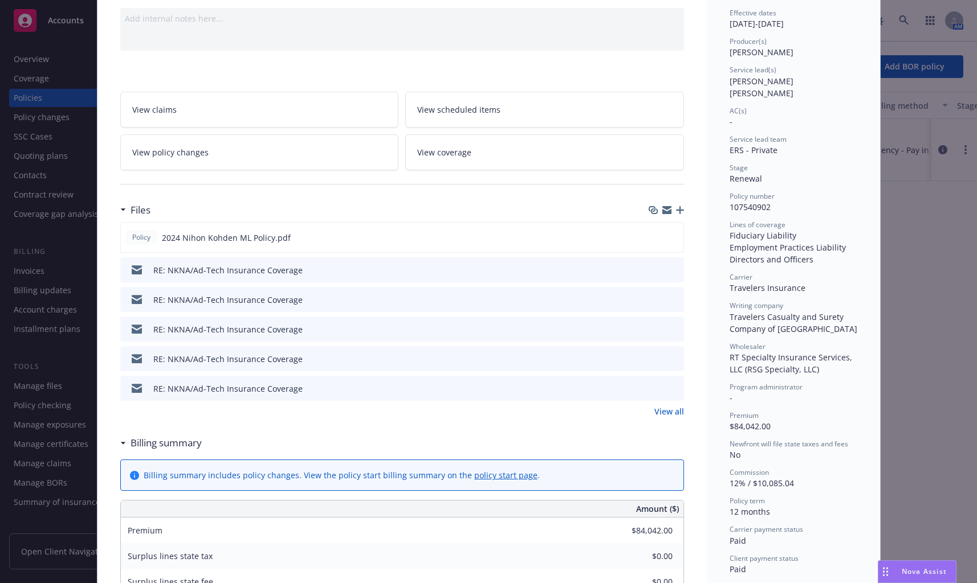
click at [942, 457] on div "Policy Management Liability - $5M D&O/$3M EPL/$1M Fid Add internal notes here..…" at bounding box center [488, 291] width 977 height 583
click at [226, 235] on span "2024 Nihon Kohden ML Policy.pdf" at bounding box center [226, 238] width 129 height 12
click at [672, 233] on icon "preview file" at bounding box center [672, 237] width 10 height 8
click at [264, 273] on div "RE: NKNA/Ad-Tech Insurance Coverage" at bounding box center [227, 270] width 149 height 12
click at [673, 266] on button "preview file" at bounding box center [673, 269] width 13 height 10
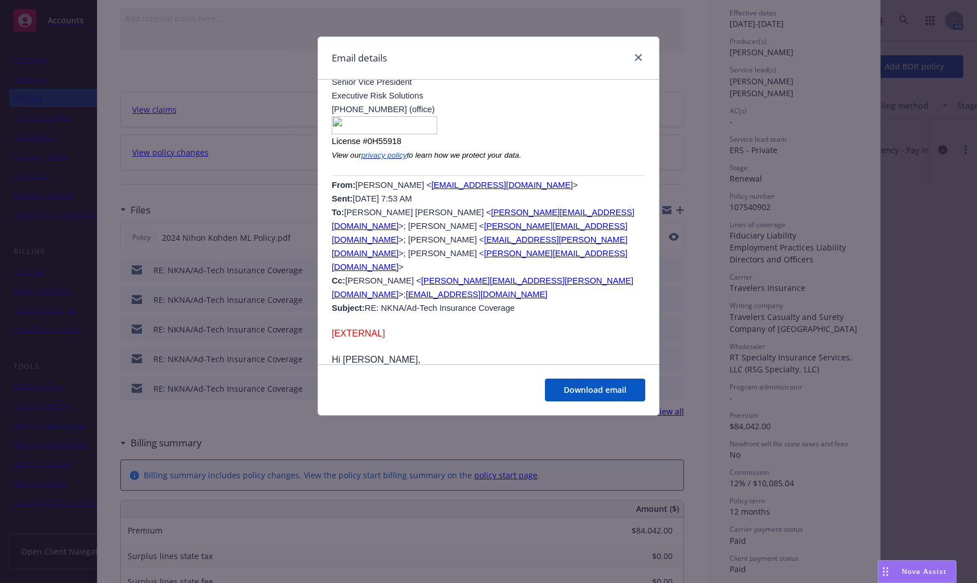
scroll to position [1140, 0]
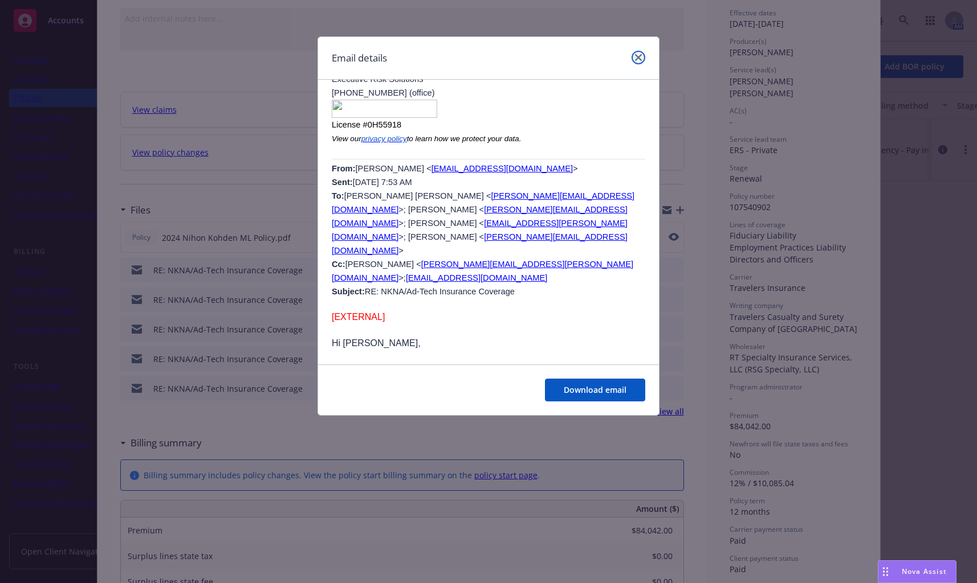
click at [637, 51] on link "close" at bounding box center [638, 58] width 14 height 14
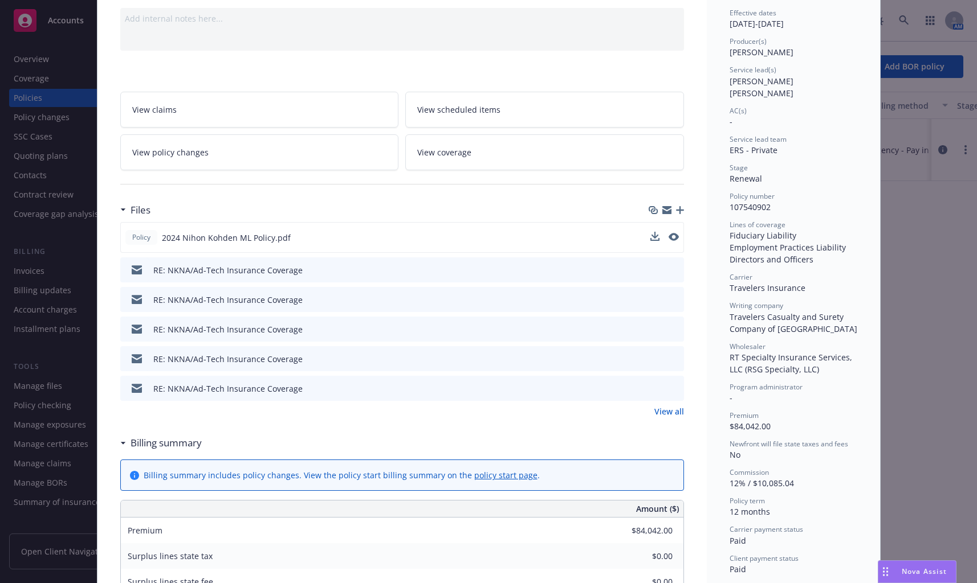
drag, startPoint x: 421, startPoint y: 69, endPoint x: 426, endPoint y: 74, distance: 7.7
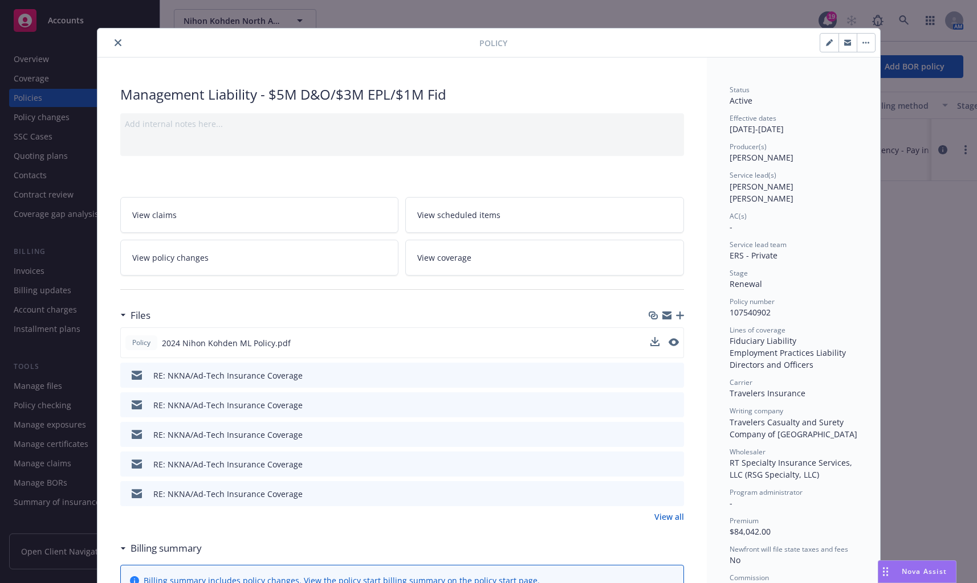
scroll to position [0, 0]
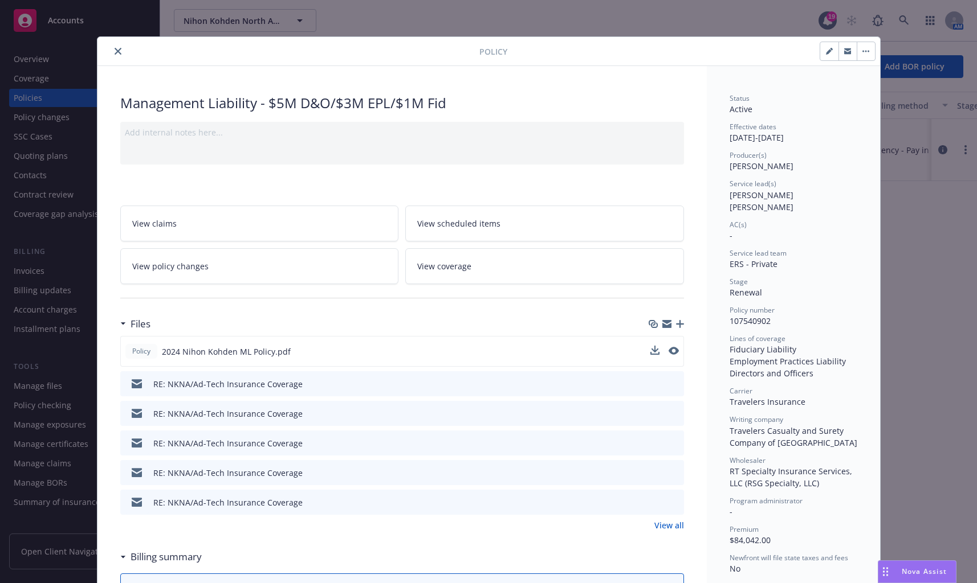
click at [113, 44] on button "close" at bounding box center [118, 51] width 14 height 14
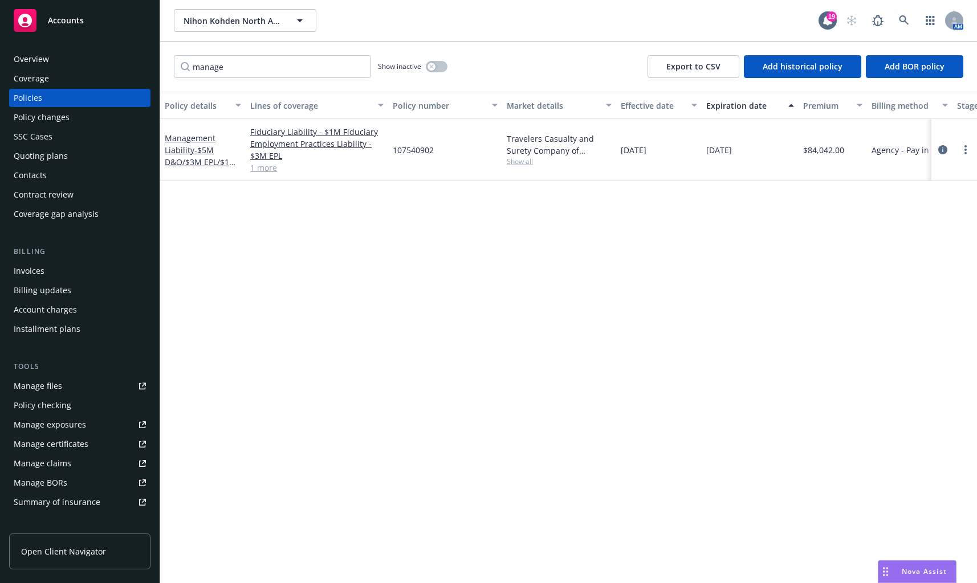
click at [37, 157] on div "Quoting plans" at bounding box center [41, 156] width 54 height 18
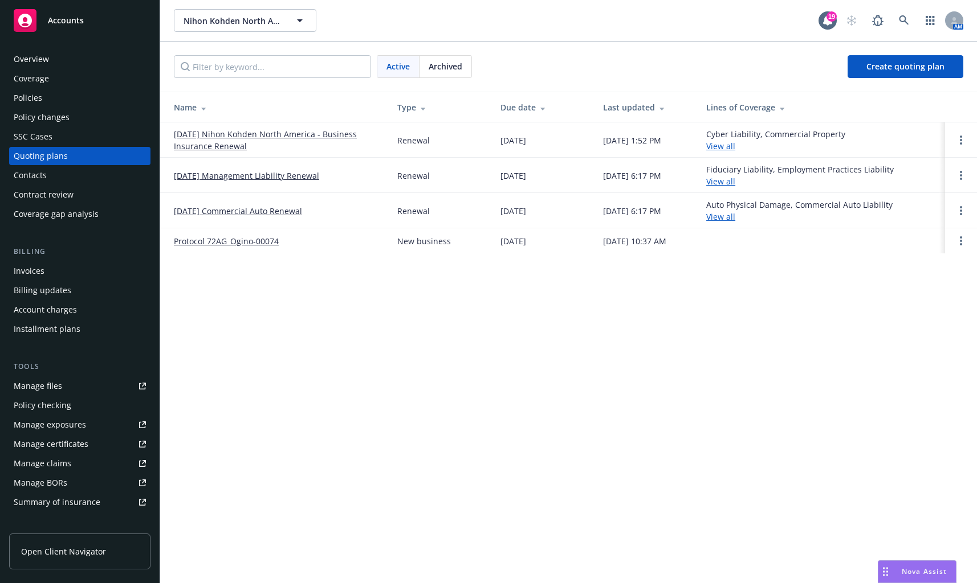
click at [35, 391] on div "Manage files" at bounding box center [38, 386] width 48 height 18
click at [34, 97] on div "Policies" at bounding box center [28, 98] width 28 height 18
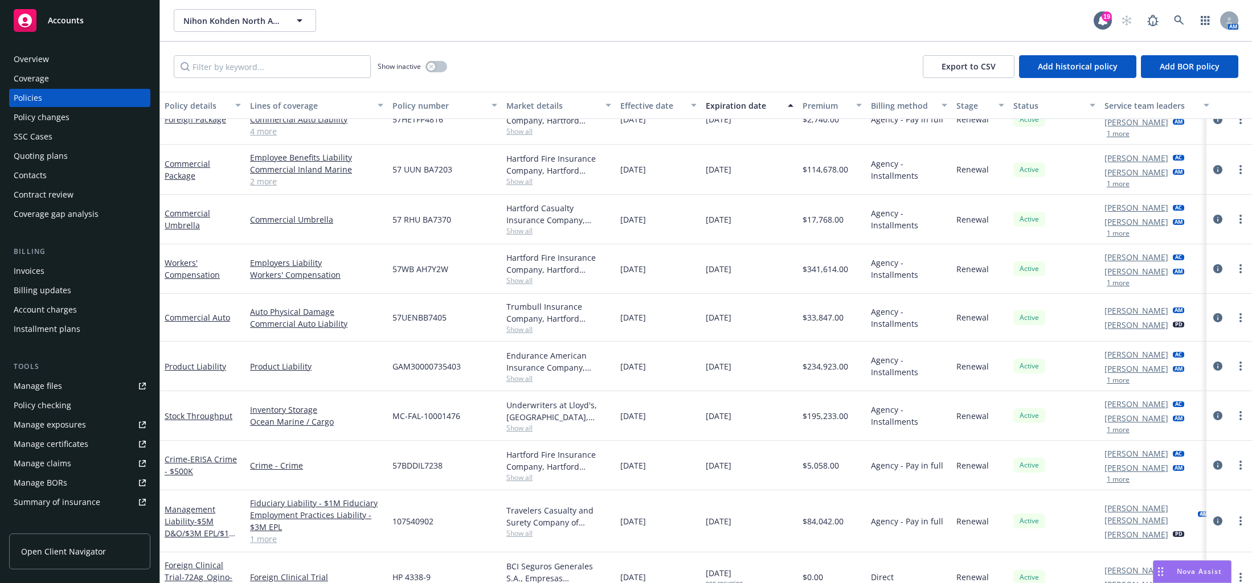
scroll to position [324, 0]
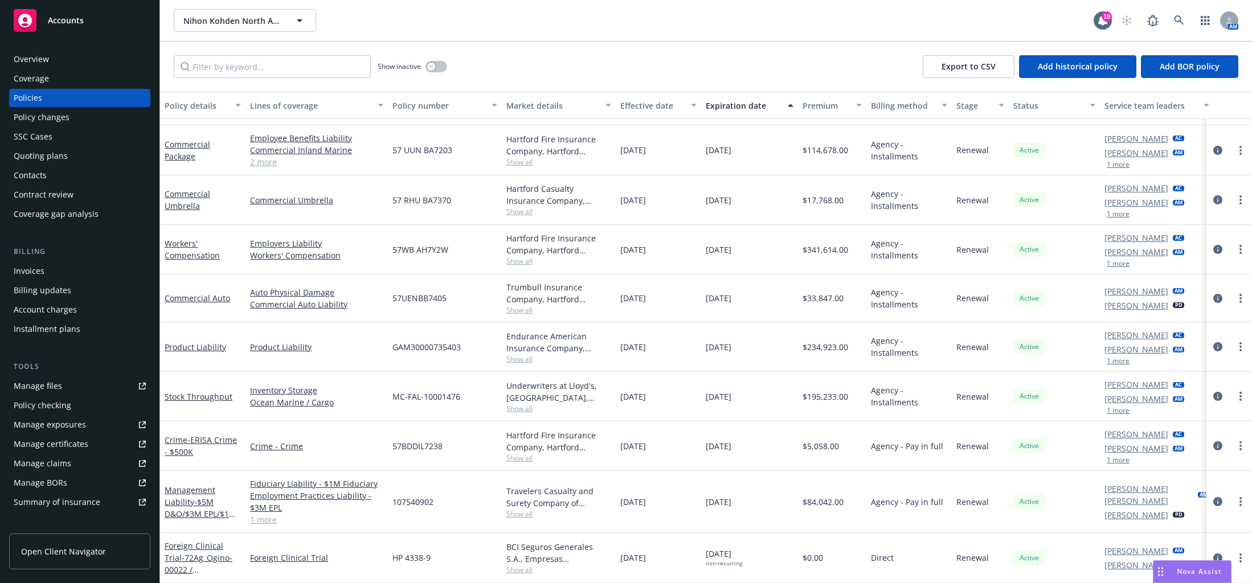
click at [262, 514] on link "1 more" at bounding box center [316, 520] width 133 height 12
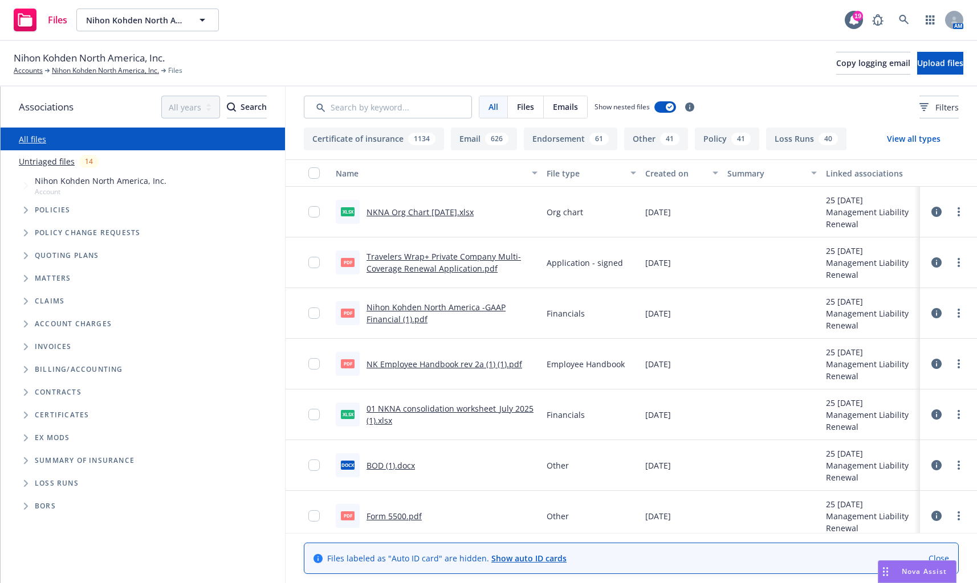
click at [25, 256] on icon "Tree Example" at bounding box center [26, 255] width 5 height 7
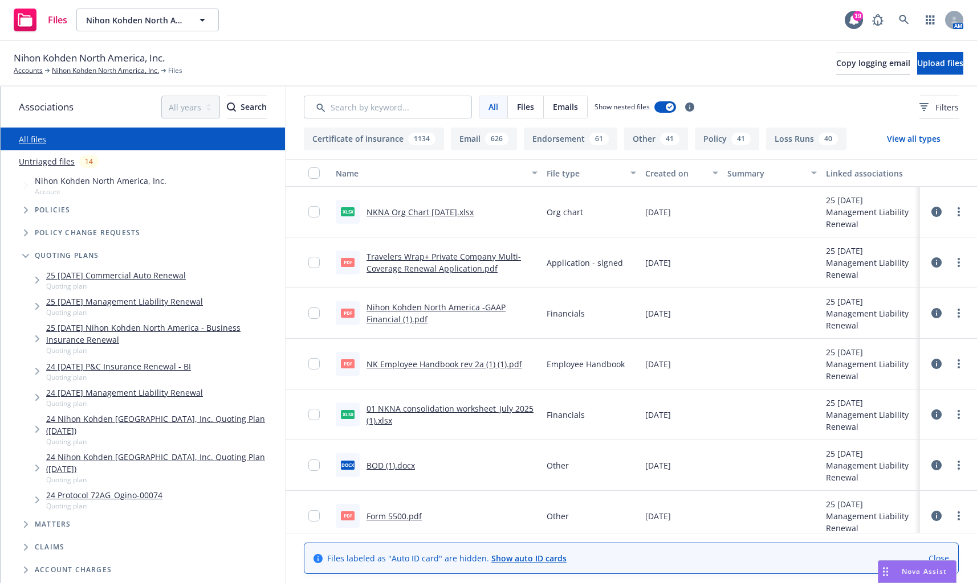
click at [36, 398] on icon "Tree Example" at bounding box center [37, 397] width 5 height 7
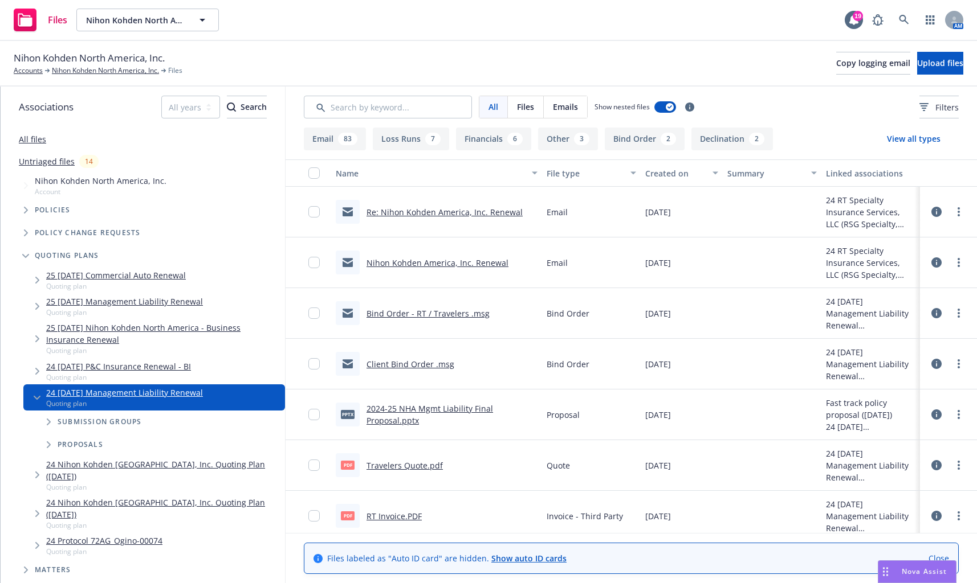
click at [47, 446] on icon "Tree Example" at bounding box center [49, 445] width 5 height 7
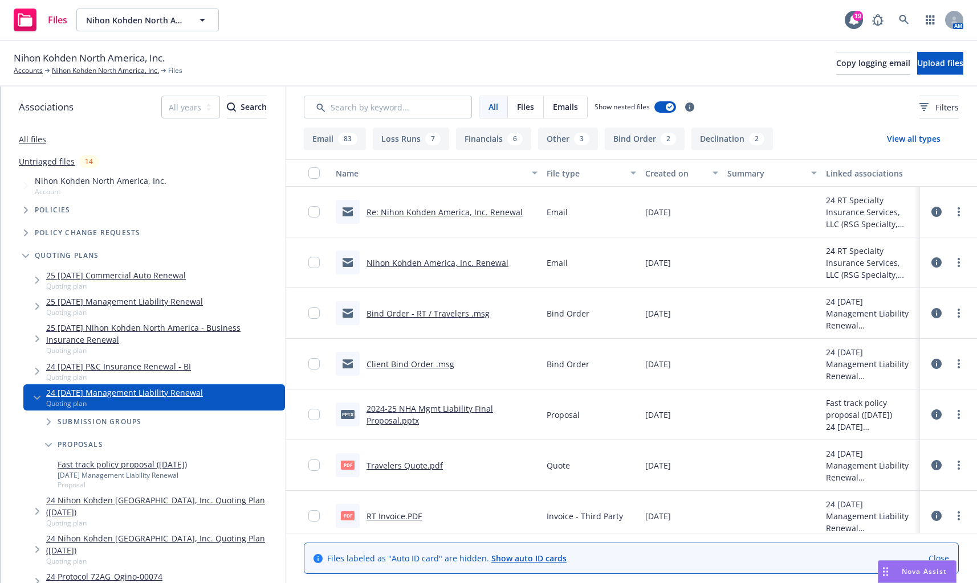
click at [46, 446] on icon "Tree Example" at bounding box center [48, 445] width 7 height 5
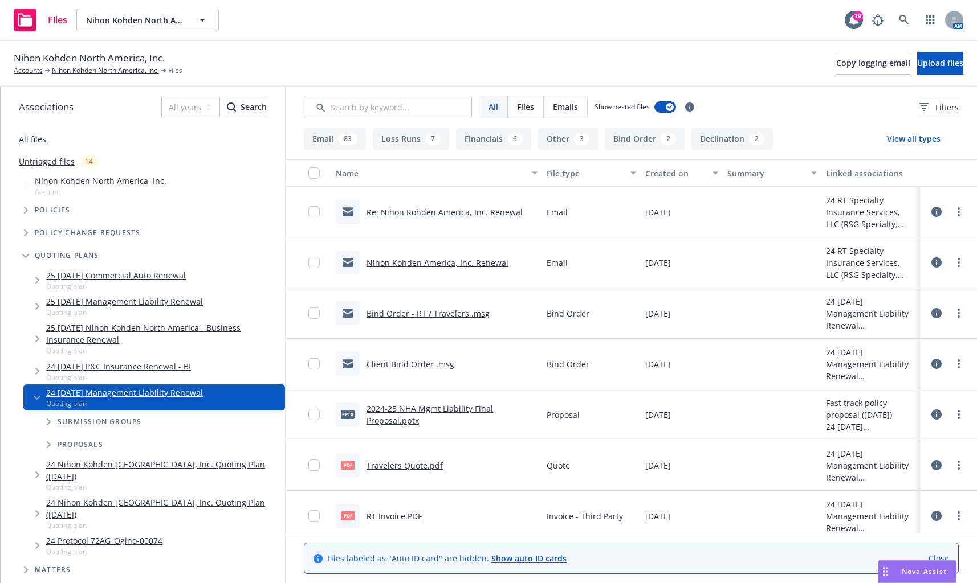
click at [47, 422] on icon "Tree Example" at bounding box center [49, 422] width 5 height 7
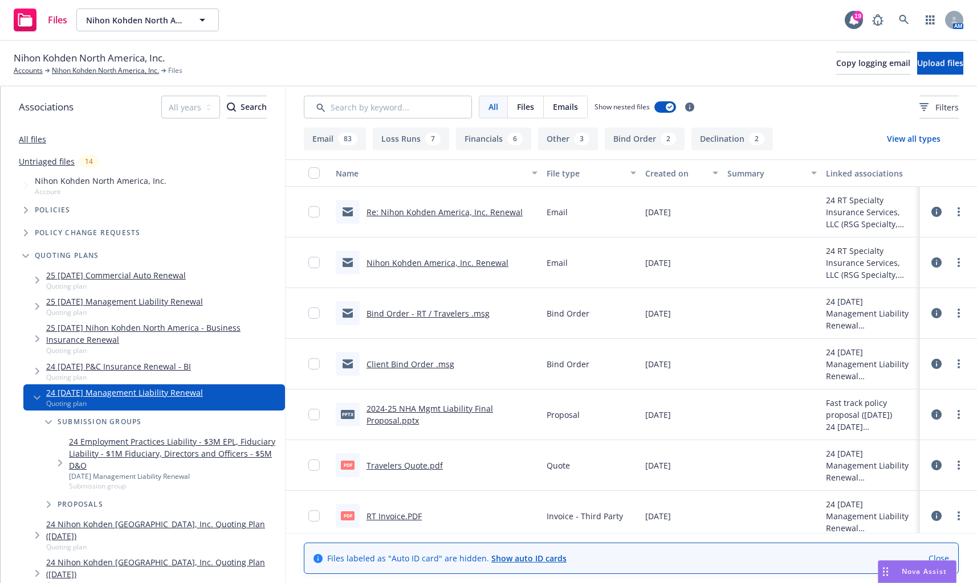
click at [60, 462] on icon "Tree Example" at bounding box center [60, 463] width 4 height 7
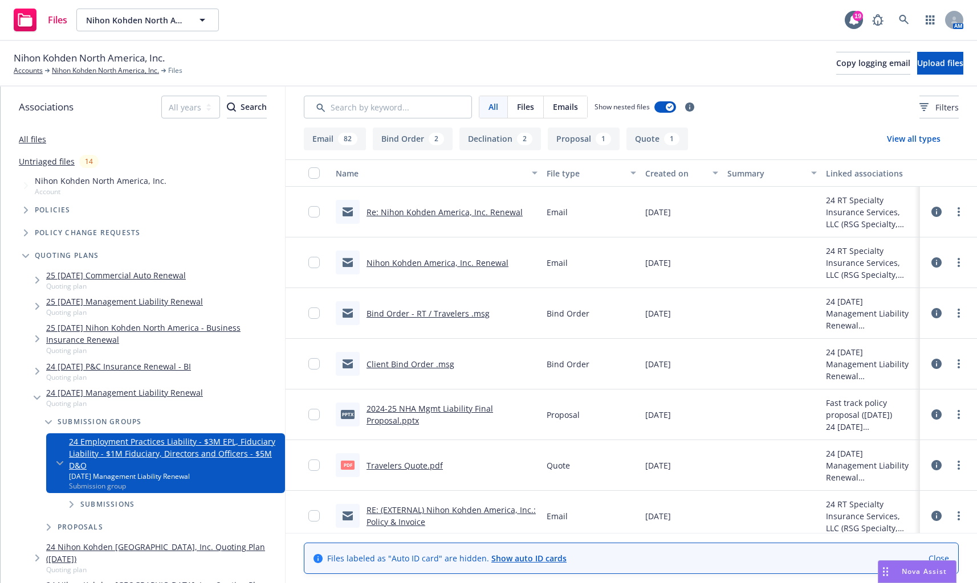
click at [74, 502] on span "Tree Example" at bounding box center [71, 505] width 18 height 18
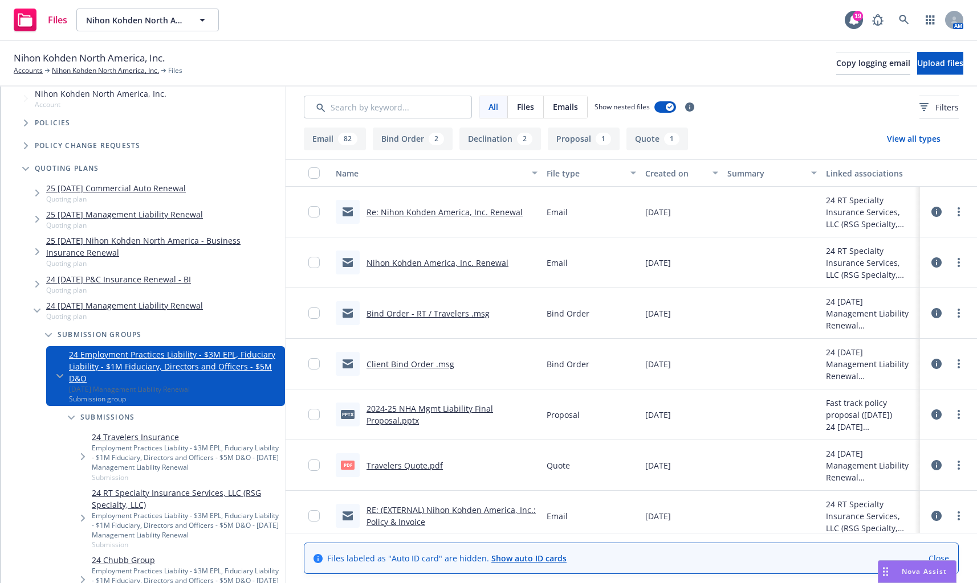
scroll to position [171, 0]
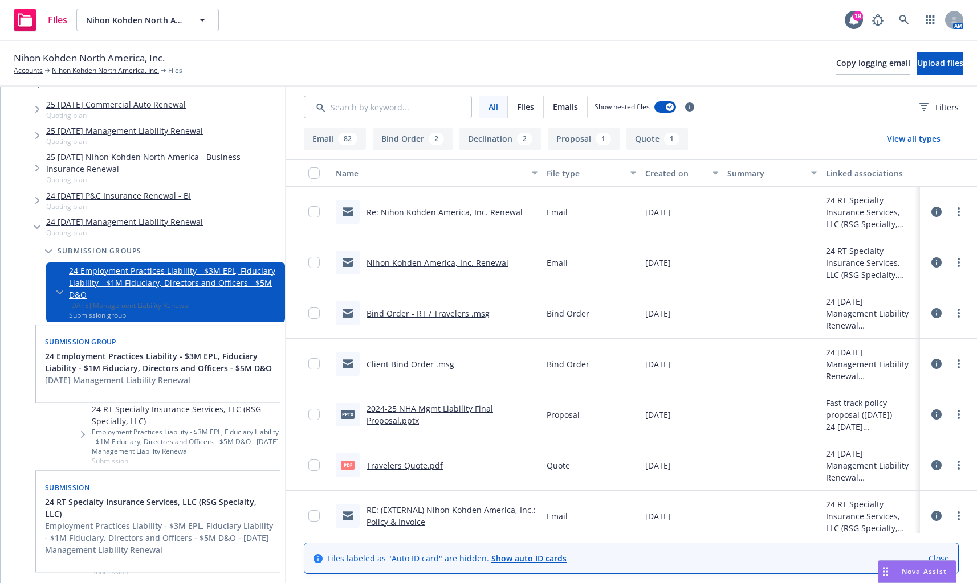
click at [112, 420] on link "24 RT Specialty Insurance Services, LLC (RSG Specialty, LLC)" at bounding box center [186, 415] width 189 height 24
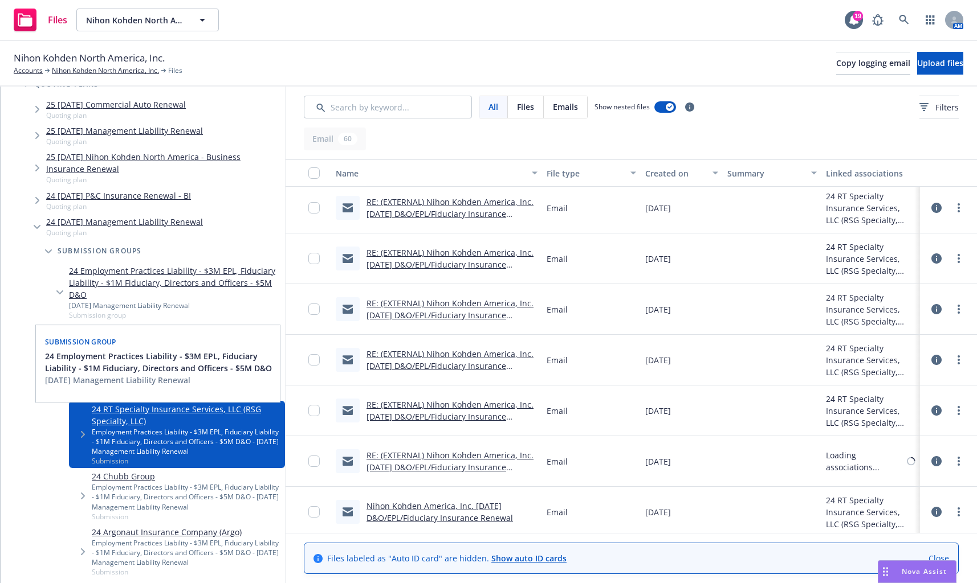
scroll to position [2665, 0]
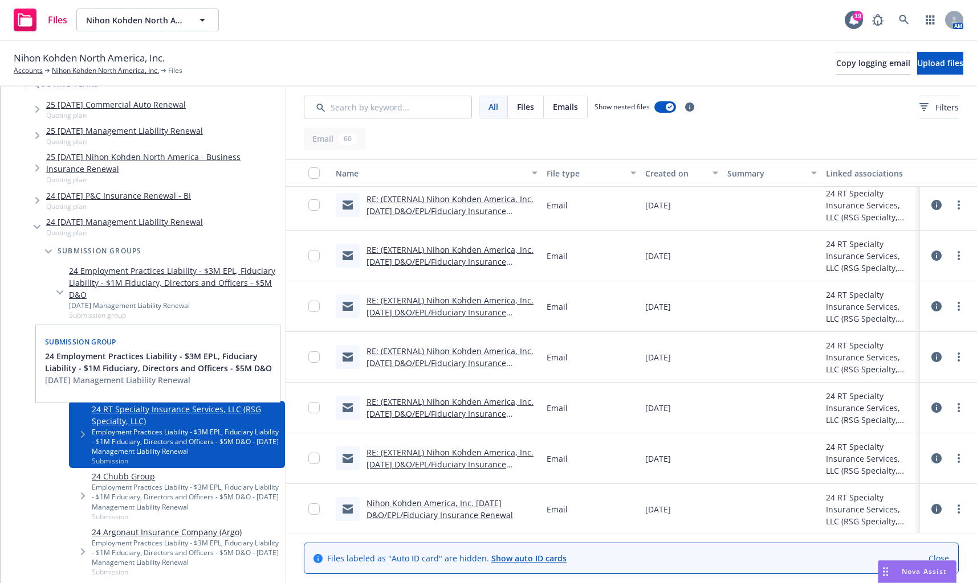
click at [463, 507] on link "Nihon Kohden America, Inc. [DATE] D&O/EPL/Fiduciary Insurance Renewal" at bounding box center [439, 509] width 146 height 23
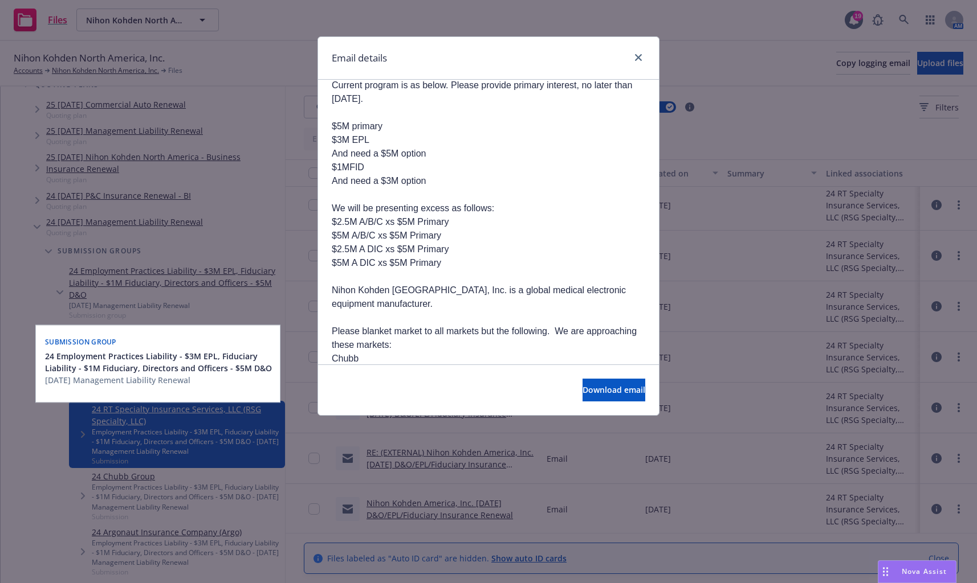
scroll to position [228, 0]
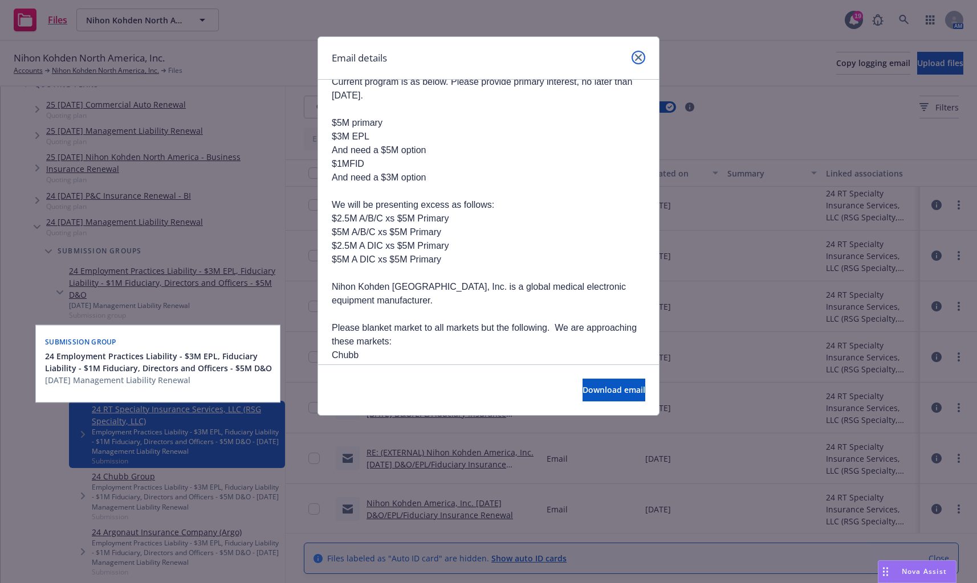
click at [640, 55] on icon "close" at bounding box center [638, 57] width 7 height 7
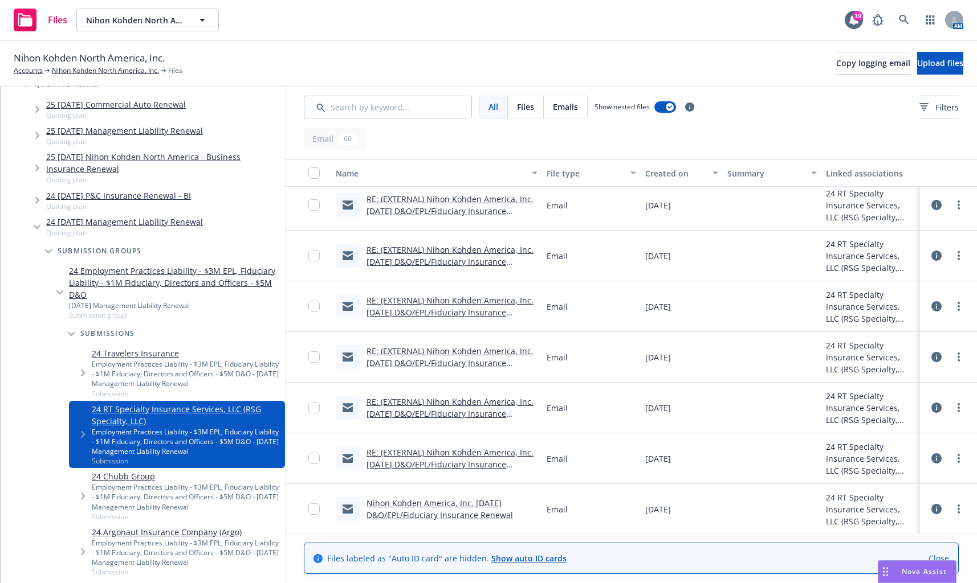
click at [549, 13] on div "Files Nihon Kohden North America, Inc. Nihon Kohden North America, Inc. 19 AM" at bounding box center [488, 20] width 977 height 41
click at [483, 504] on link "Nihon Kohden America, Inc. [DATE] D&O/EPL/Fiduciary Insurance Renewal" at bounding box center [439, 509] width 146 height 23
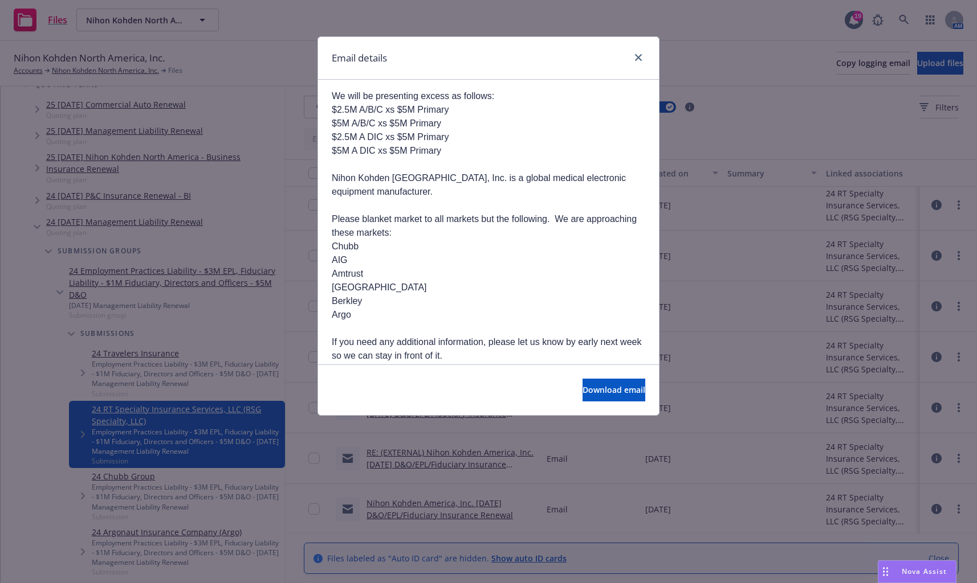
scroll to position [342, 0]
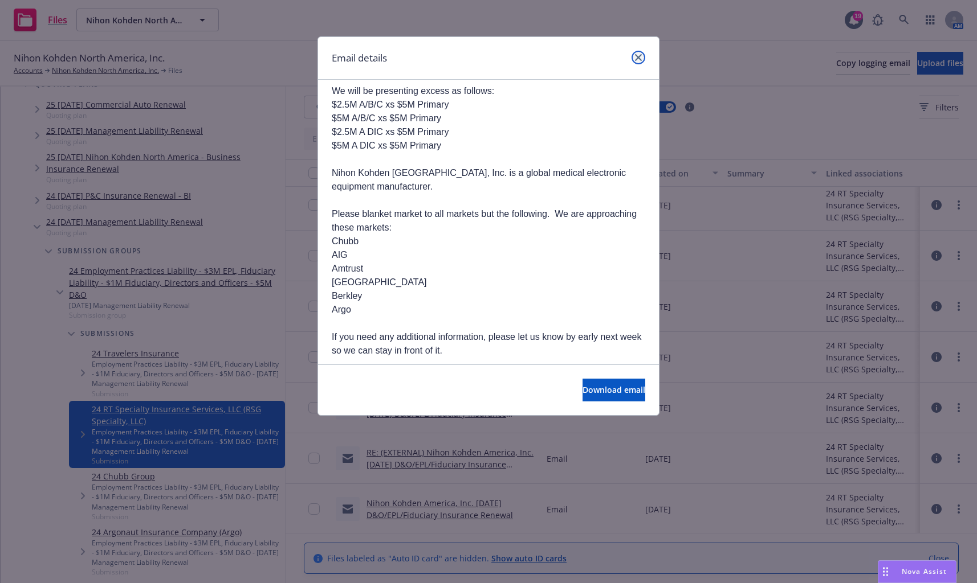
click at [639, 55] on icon "close" at bounding box center [638, 57] width 7 height 7
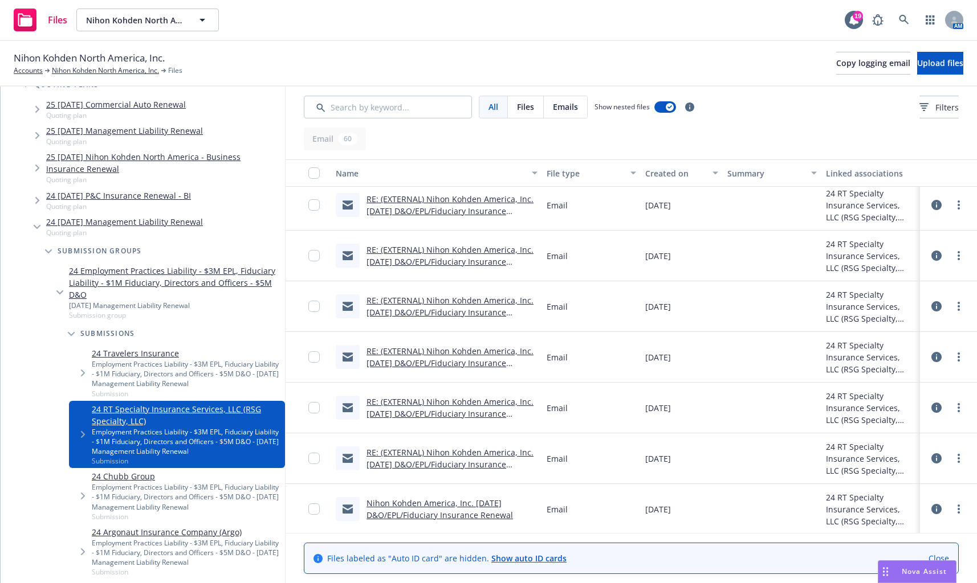
click at [565, 10] on div "Files Nihon Kohden North America, Inc. Nihon Kohden North America, Inc. 19 AM" at bounding box center [488, 20] width 977 height 41
click at [673, 42] on div "Nihon Kohden North America, Inc. Accounts Nihon Kohden North America, Inc. File…" at bounding box center [488, 64] width 977 height 46
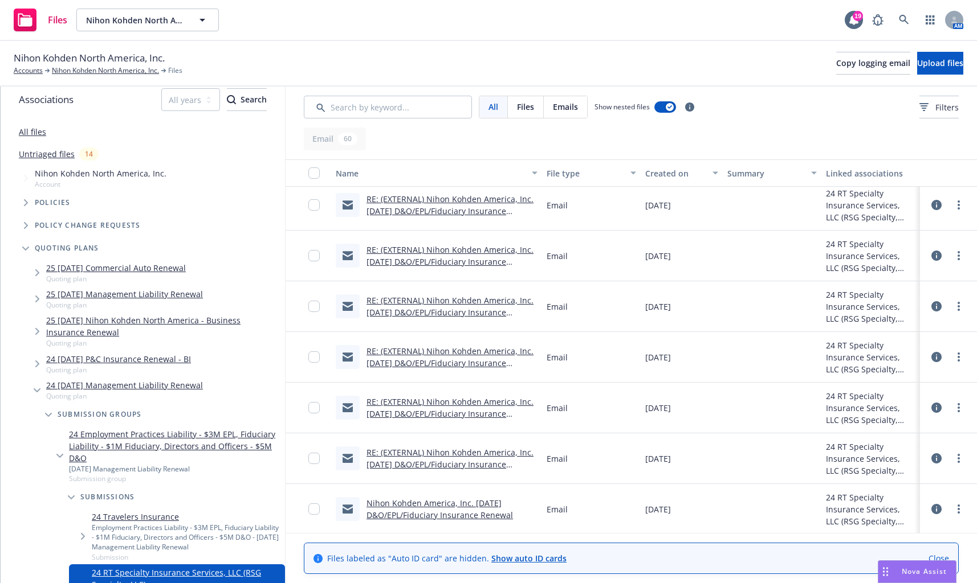
scroll to position [0, 0]
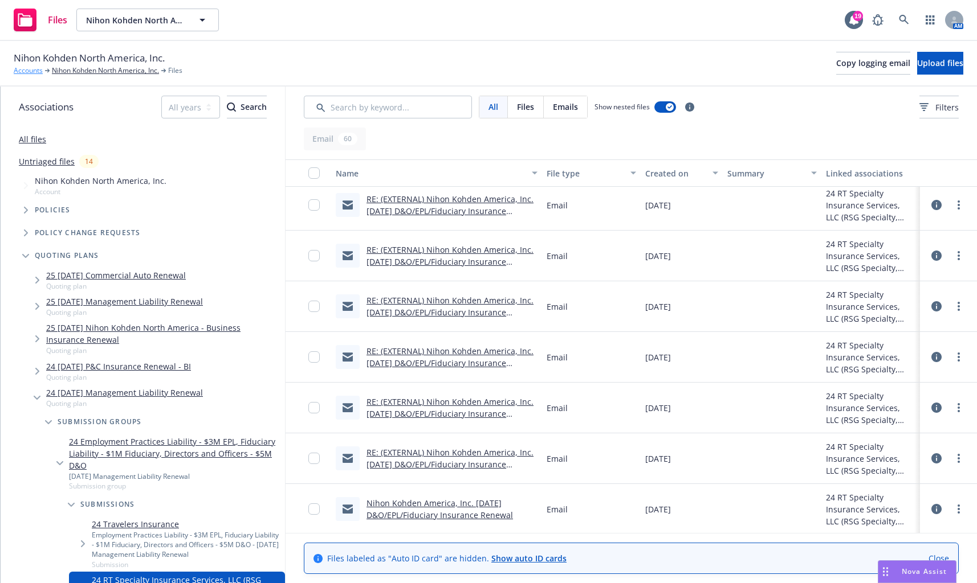
click at [33, 71] on link "Accounts" at bounding box center [28, 71] width 29 height 10
